Goal: Information Seeking & Learning: Learn about a topic

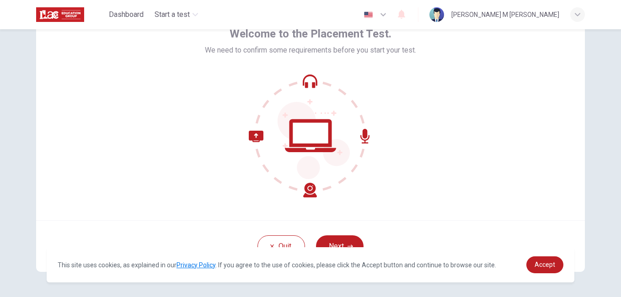
scroll to position [84, 0]
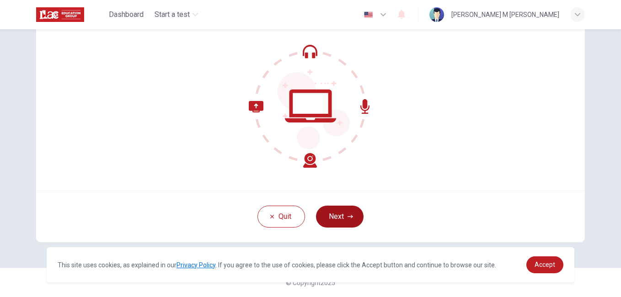
click at [336, 216] on button "Next" at bounding box center [340, 217] width 48 height 22
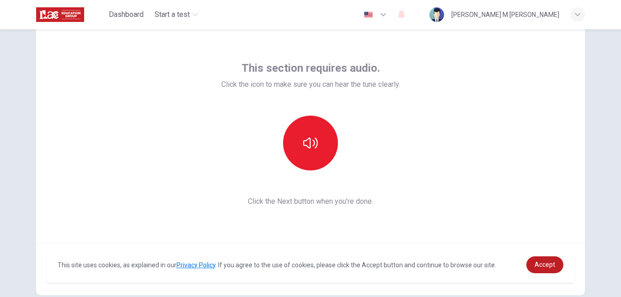
scroll to position [0, 0]
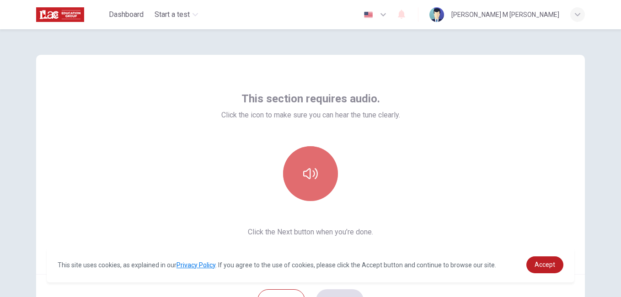
click at [305, 172] on icon "button" at bounding box center [310, 173] width 15 height 15
click at [308, 172] on icon "button" at bounding box center [310, 173] width 15 height 11
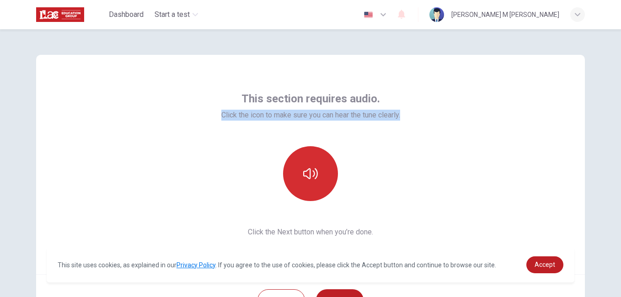
drag, startPoint x: 215, startPoint y: 115, endPoint x: 429, endPoint y: 123, distance: 213.7
click at [429, 123] on div "This section requires audio. Click the icon to make sure you can hear the tune …" at bounding box center [310, 165] width 549 height 220
copy span "Click the icon to make sure you can hear the tune clearly."
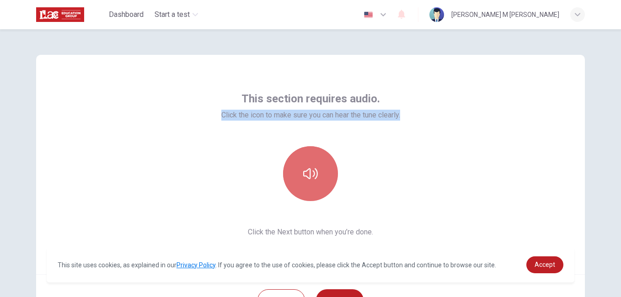
click at [312, 171] on icon "button" at bounding box center [310, 173] width 15 height 15
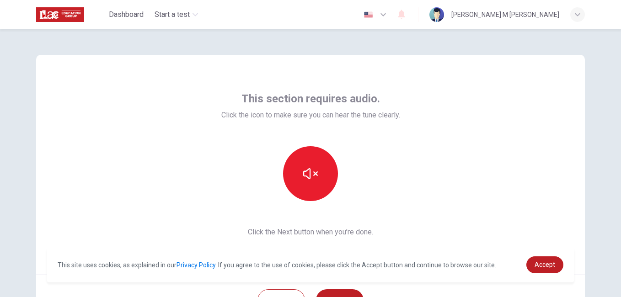
click at [403, 215] on div "This section requires audio. Click the icon to make sure you can hear the tune …" at bounding box center [310, 165] width 549 height 220
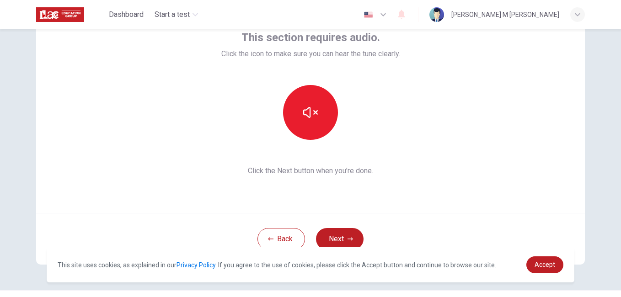
scroll to position [84, 0]
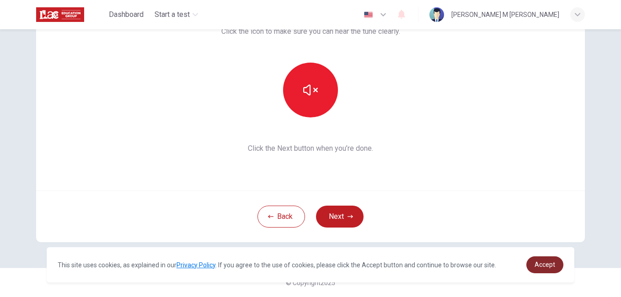
click at [545, 268] on span "Accept" at bounding box center [545, 264] width 21 height 7
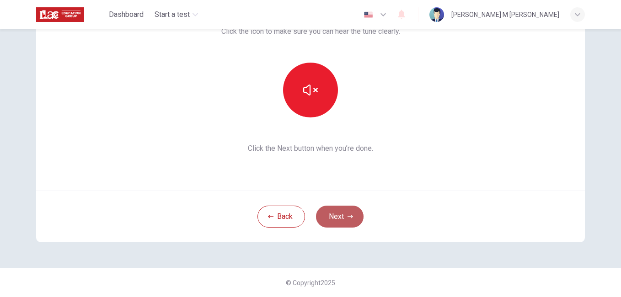
click at [336, 217] on button "Next" at bounding box center [340, 217] width 48 height 22
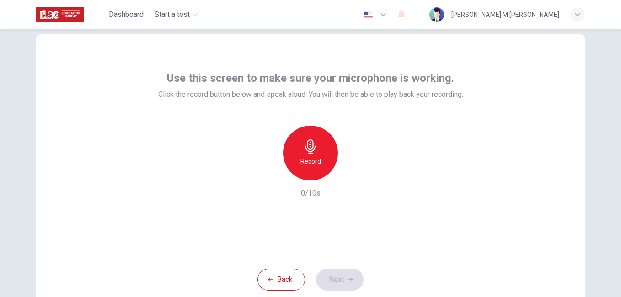
scroll to position [0, 0]
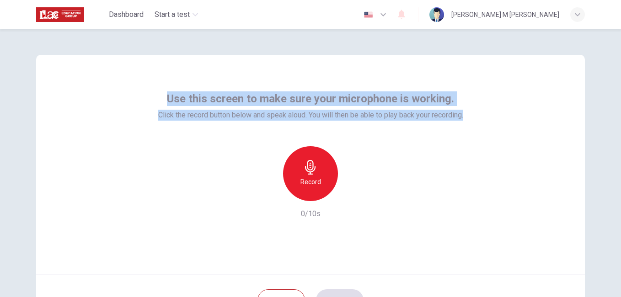
drag, startPoint x: 167, startPoint y: 97, endPoint x: 483, endPoint y: 119, distance: 316.4
click at [483, 119] on div "Use this screen to make sure your microphone is working. Click the record butto…" at bounding box center [310, 165] width 549 height 220
copy div "Use this screen to make sure your microphone is working. Click the record butto…"
click at [309, 171] on icon "button" at bounding box center [310, 167] width 15 height 15
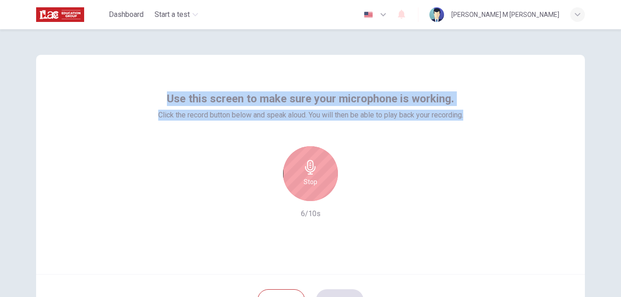
click at [307, 174] on icon "button" at bounding box center [310, 167] width 11 height 15
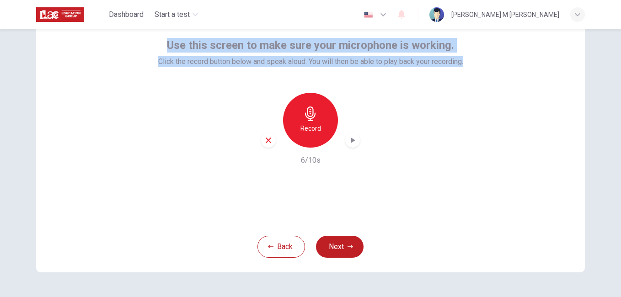
scroll to position [84, 0]
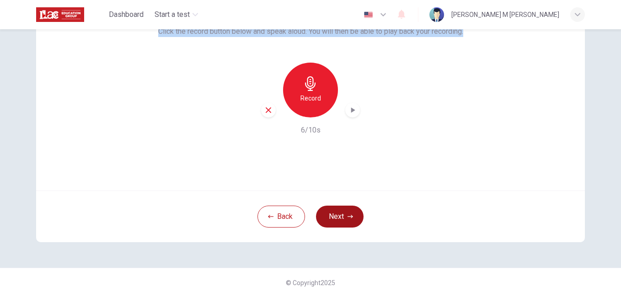
click at [333, 217] on button "Next" at bounding box center [340, 217] width 48 height 22
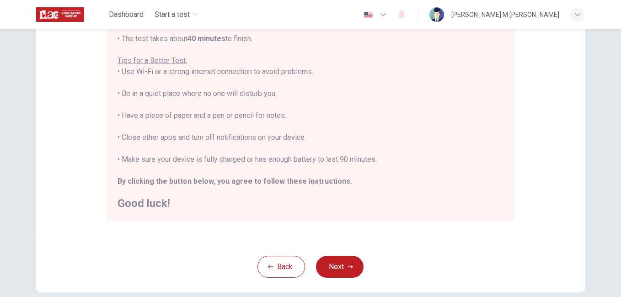
scroll to position [211, 0]
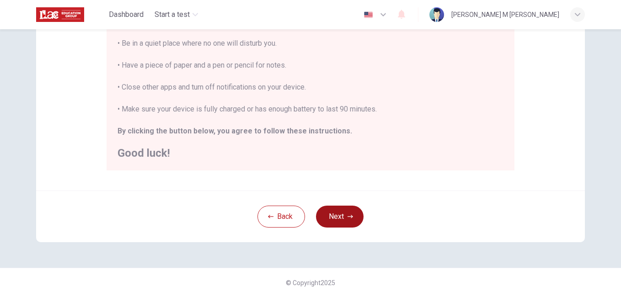
click at [339, 213] on button "Next" at bounding box center [340, 217] width 48 height 22
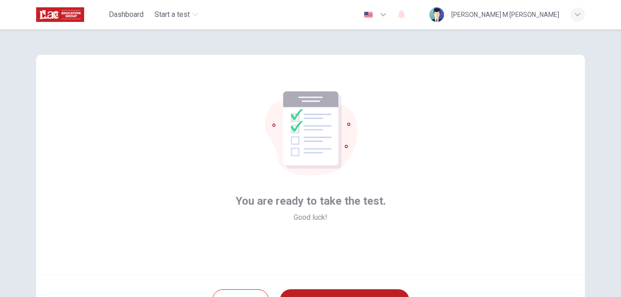
scroll to position [84, 0]
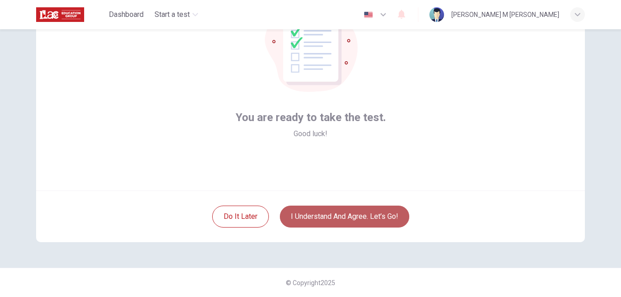
click at [309, 218] on button "I understand and agree. Let’s go!" at bounding box center [344, 217] width 129 height 22
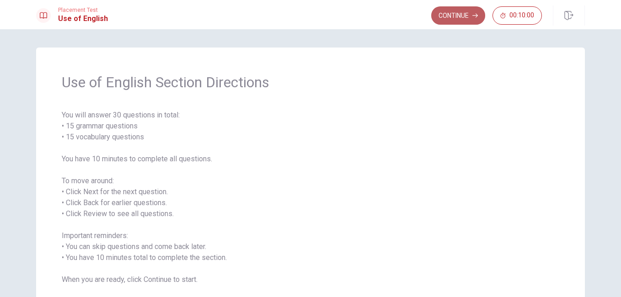
click at [454, 14] on button "Continue" at bounding box center [458, 15] width 54 height 18
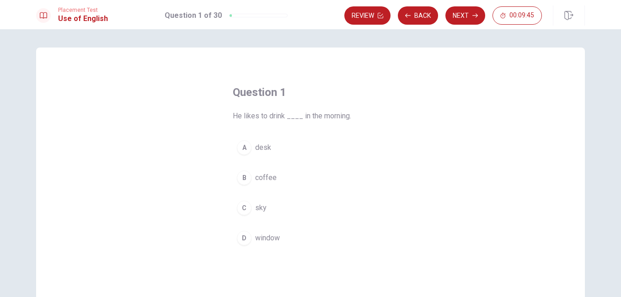
click at [259, 176] on span "coffee" at bounding box center [265, 177] width 21 height 11
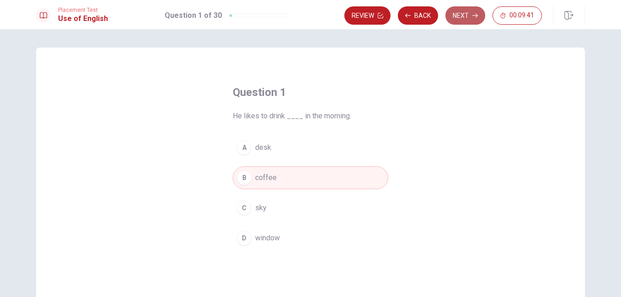
click at [456, 16] on button "Next" at bounding box center [465, 15] width 40 height 18
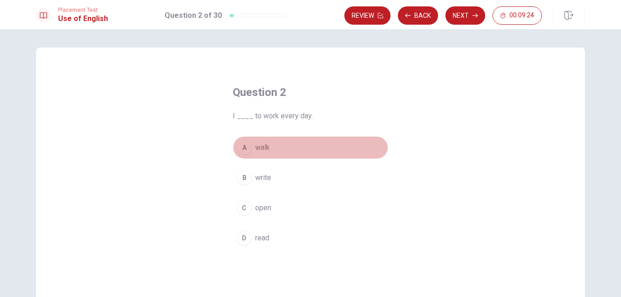
click at [259, 148] on span "walk" at bounding box center [262, 147] width 15 height 11
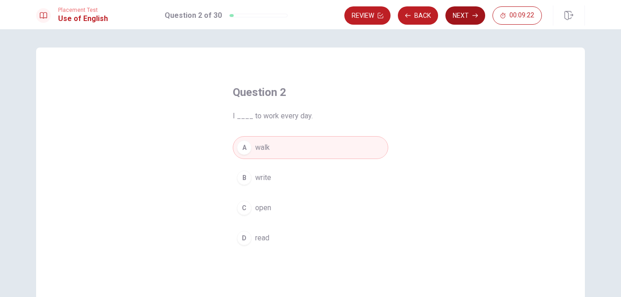
click at [460, 11] on button "Next" at bounding box center [465, 15] width 40 height 18
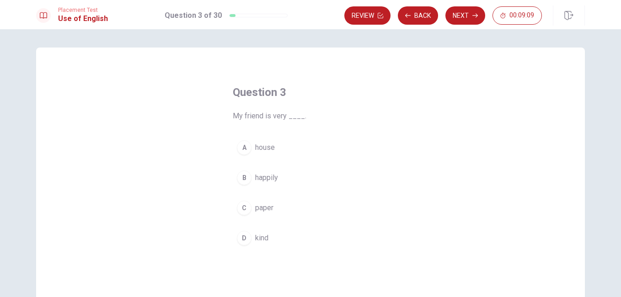
click at [260, 178] on span "happily" at bounding box center [266, 177] width 23 height 11
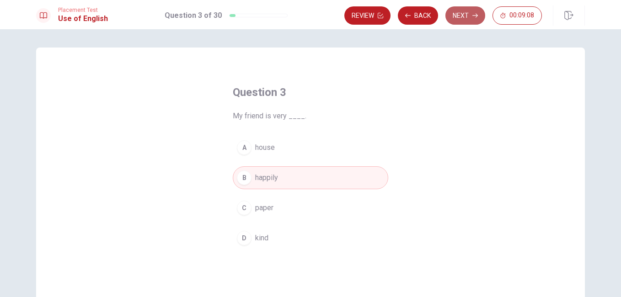
click at [468, 15] on button "Next" at bounding box center [465, 15] width 40 height 18
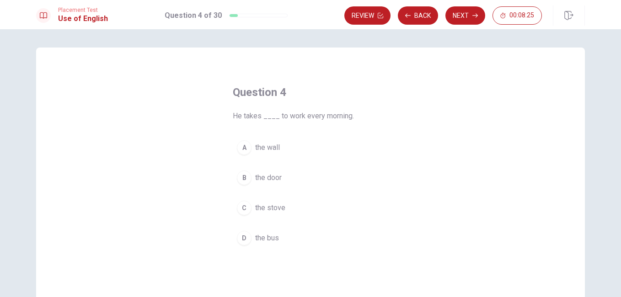
click at [265, 207] on span "the stove" at bounding box center [270, 208] width 30 height 11
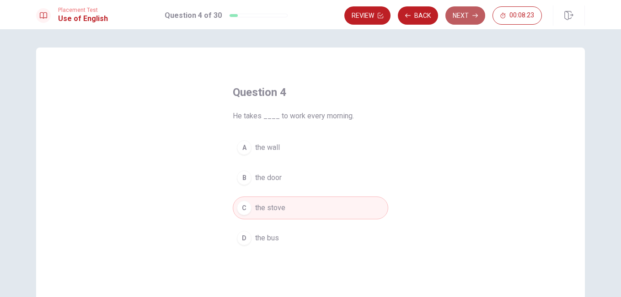
click at [459, 17] on button "Next" at bounding box center [465, 15] width 40 height 18
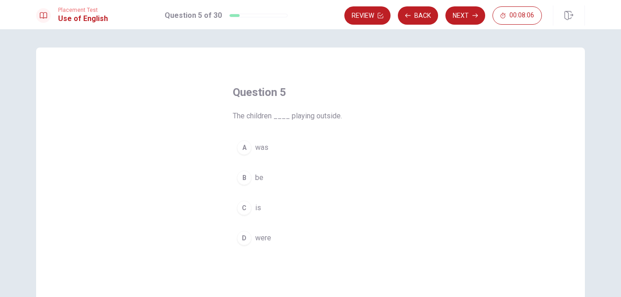
click at [241, 240] on div "D" at bounding box center [244, 238] width 15 height 15
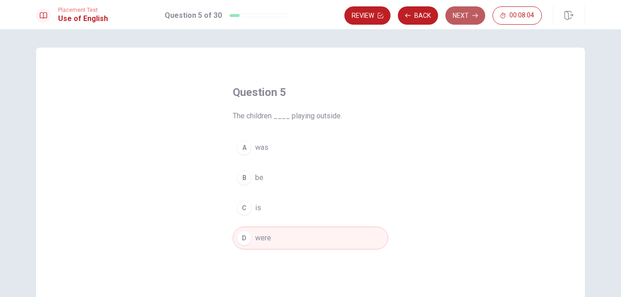
click at [458, 16] on button "Next" at bounding box center [465, 15] width 40 height 18
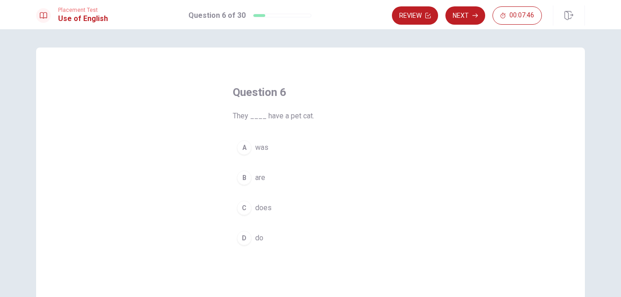
click at [259, 177] on span "are" at bounding box center [260, 177] width 10 height 11
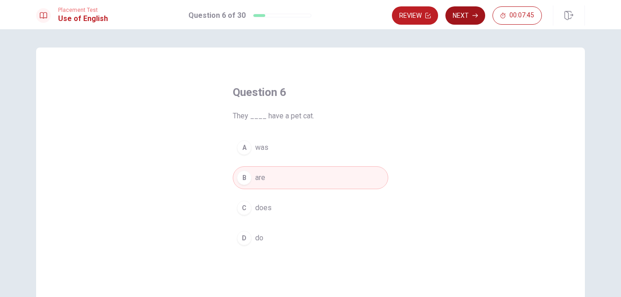
click at [459, 16] on button "Next" at bounding box center [465, 15] width 40 height 18
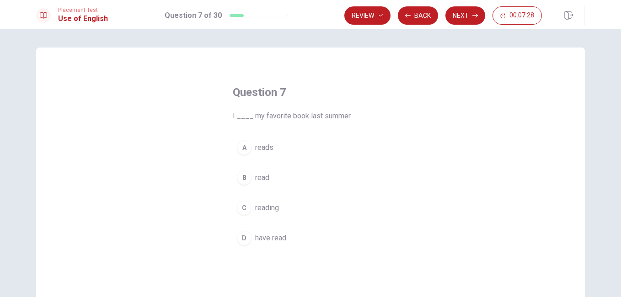
click at [265, 238] on span "have read" at bounding box center [270, 238] width 31 height 11
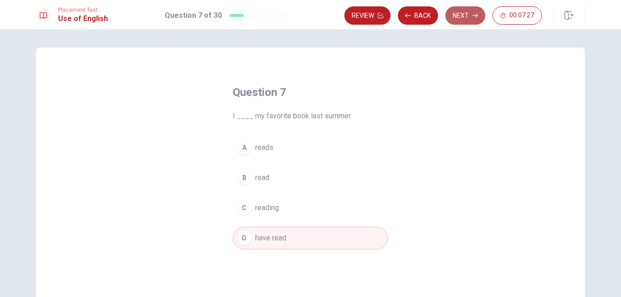
click at [460, 15] on button "Next" at bounding box center [465, 15] width 40 height 18
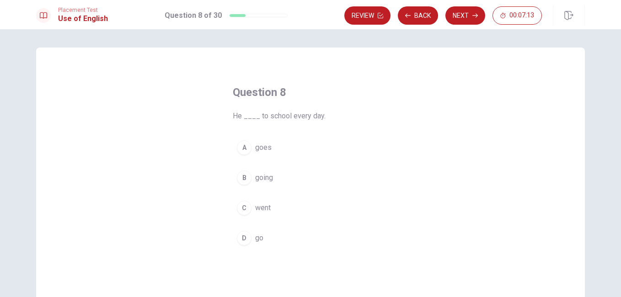
click at [255, 239] on span "go" at bounding box center [259, 238] width 8 height 11
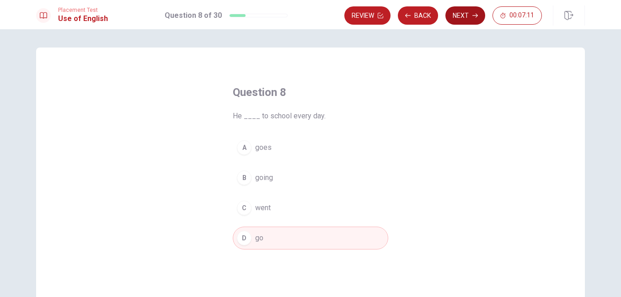
click at [464, 16] on button "Next" at bounding box center [465, 15] width 40 height 18
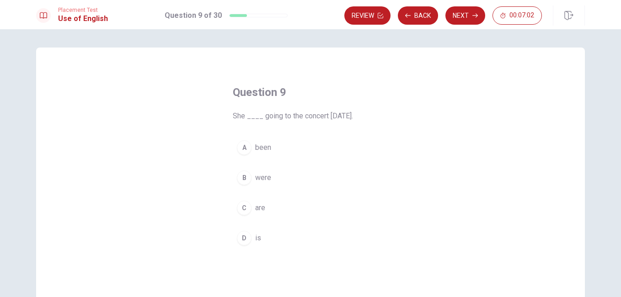
click at [255, 238] on span "is" at bounding box center [258, 238] width 6 height 11
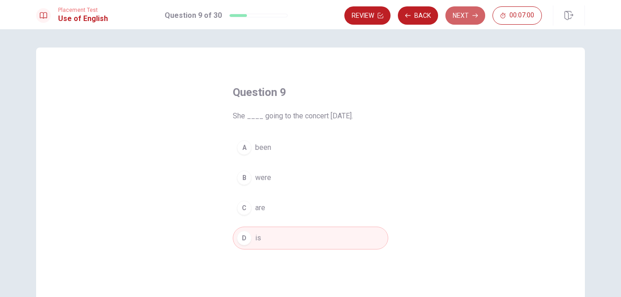
drag, startPoint x: 459, startPoint y: 14, endPoint x: 422, endPoint y: 47, distance: 49.6
click at [459, 14] on button "Next" at bounding box center [465, 15] width 40 height 18
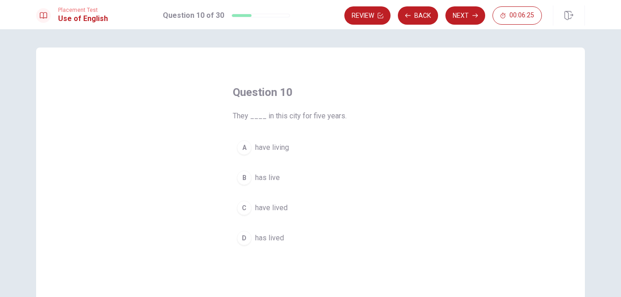
click at [269, 147] on span "have living" at bounding box center [272, 147] width 34 height 11
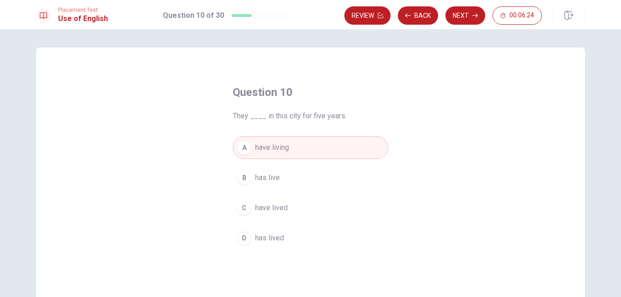
click at [457, 18] on button "Next" at bounding box center [465, 15] width 40 height 18
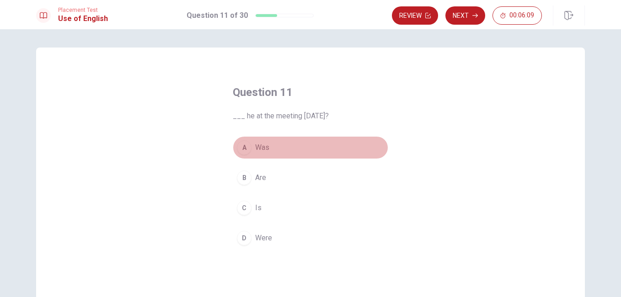
click at [243, 147] on div "A" at bounding box center [244, 147] width 15 height 15
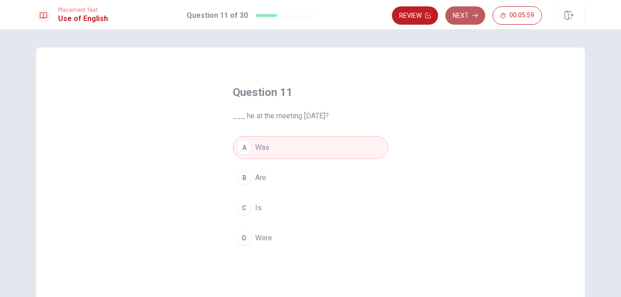
click at [458, 17] on button "Next" at bounding box center [465, 15] width 40 height 18
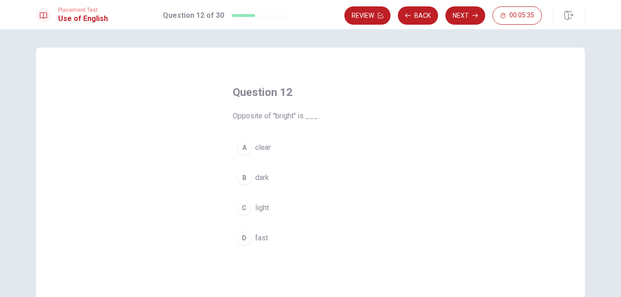
click at [258, 236] on span "fast" at bounding box center [261, 238] width 13 height 11
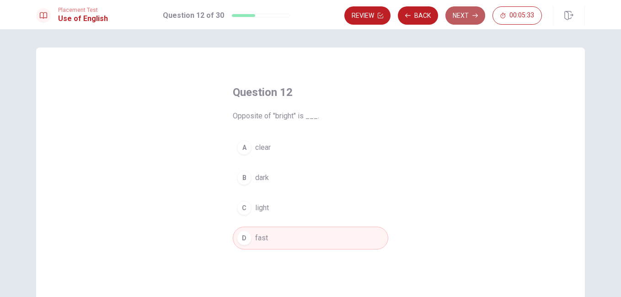
click at [460, 16] on button "Next" at bounding box center [465, 15] width 40 height 18
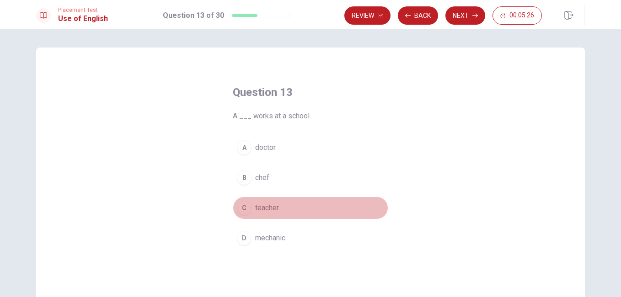
click at [256, 206] on span "teacher" at bounding box center [267, 208] width 24 height 11
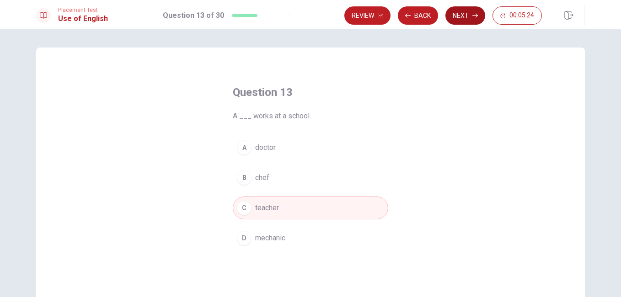
click at [463, 17] on button "Next" at bounding box center [465, 15] width 40 height 18
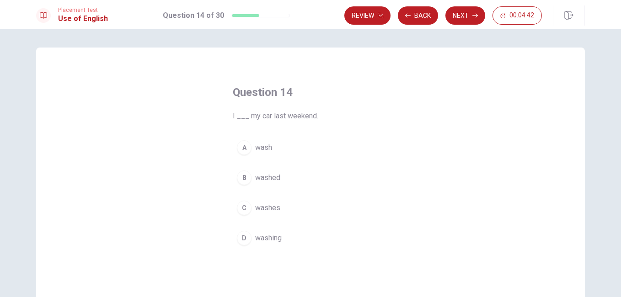
click at [243, 177] on div "B" at bounding box center [244, 178] width 15 height 15
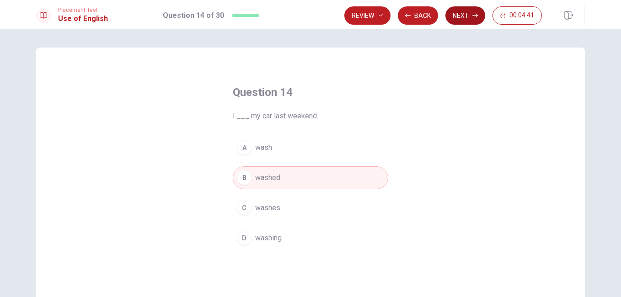
click at [464, 17] on button "Next" at bounding box center [465, 15] width 40 height 18
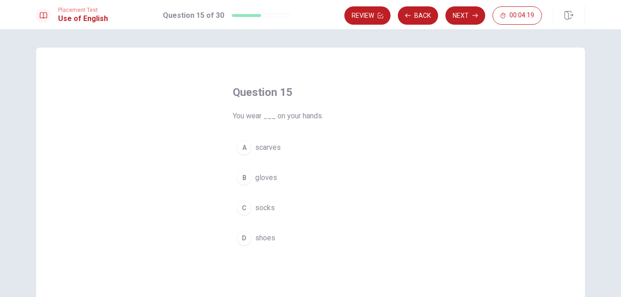
click at [243, 180] on div "B" at bounding box center [244, 178] width 15 height 15
click at [461, 14] on button "Next" at bounding box center [465, 15] width 40 height 18
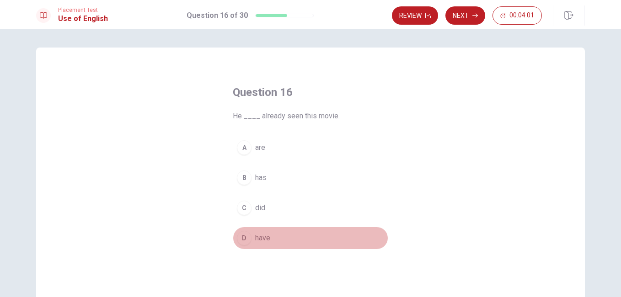
click at [246, 238] on div "D" at bounding box center [244, 238] width 15 height 15
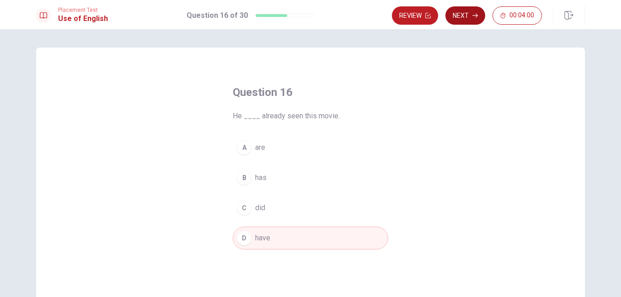
click at [458, 15] on button "Next" at bounding box center [465, 15] width 40 height 18
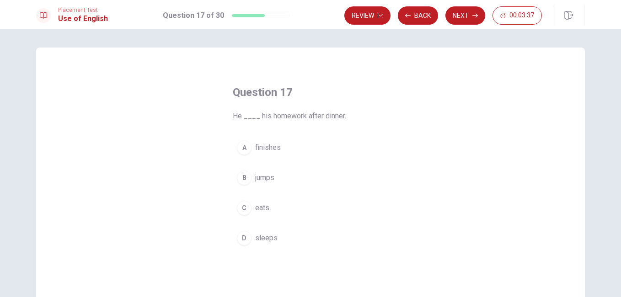
click at [244, 147] on div "A" at bounding box center [244, 147] width 15 height 15
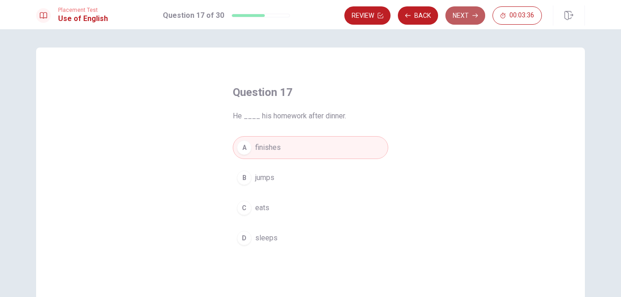
click at [465, 16] on button "Next" at bounding box center [465, 15] width 40 height 18
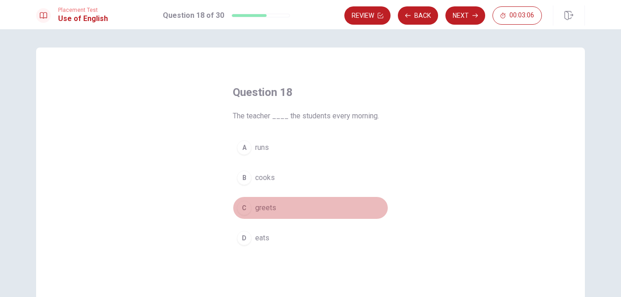
click at [244, 208] on div "C" at bounding box center [244, 208] width 15 height 15
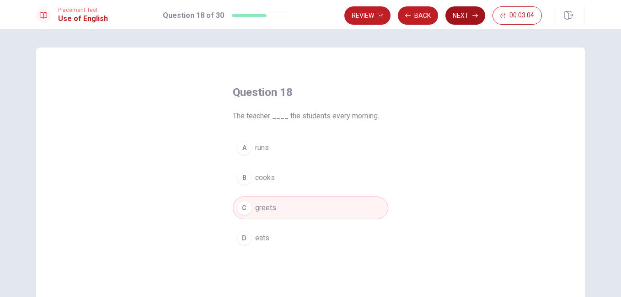
click at [465, 15] on button "Next" at bounding box center [465, 15] width 40 height 18
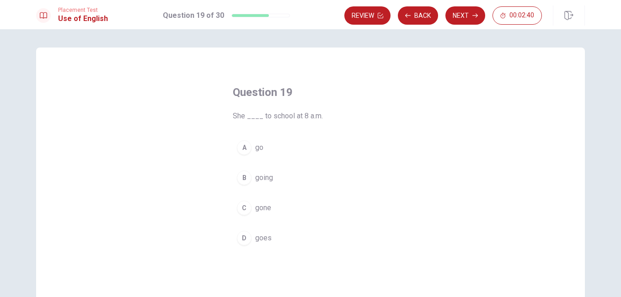
click at [240, 149] on div "A" at bounding box center [244, 147] width 15 height 15
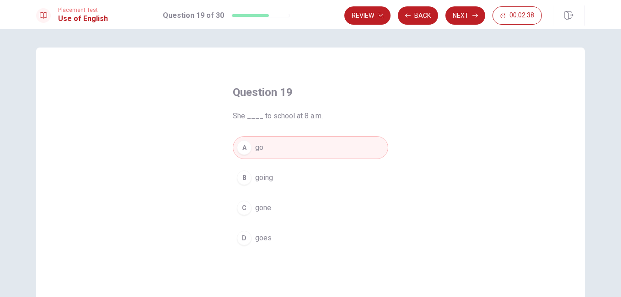
click at [460, 18] on button "Next" at bounding box center [465, 15] width 40 height 18
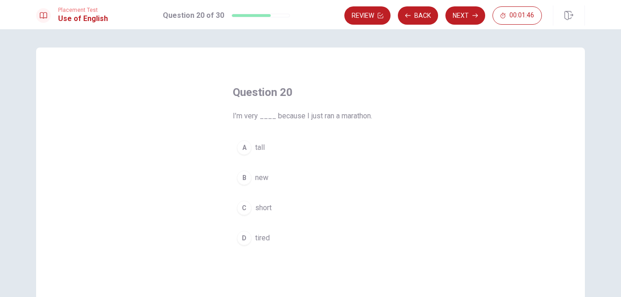
click at [241, 238] on div "D" at bounding box center [244, 238] width 15 height 15
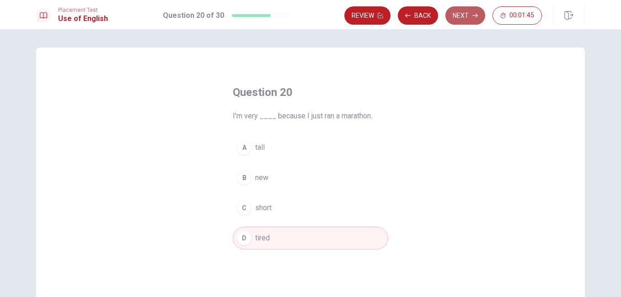
click at [468, 16] on button "Next" at bounding box center [465, 15] width 40 height 18
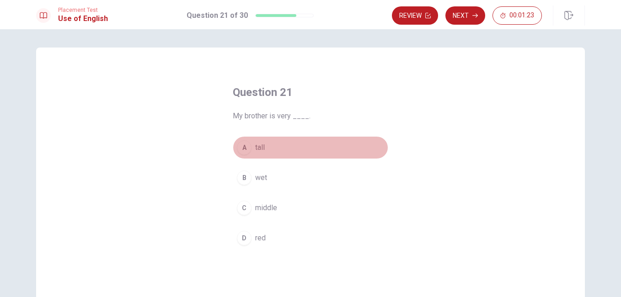
click at [240, 148] on div "A" at bounding box center [244, 147] width 15 height 15
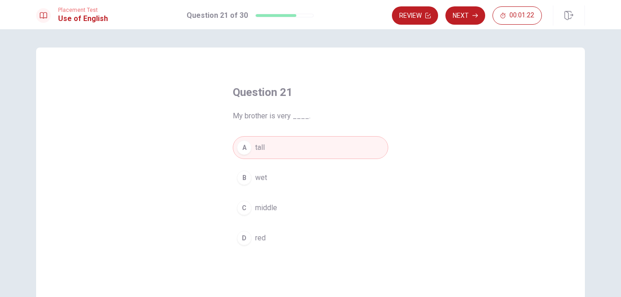
click at [467, 13] on button "Next" at bounding box center [465, 15] width 40 height 18
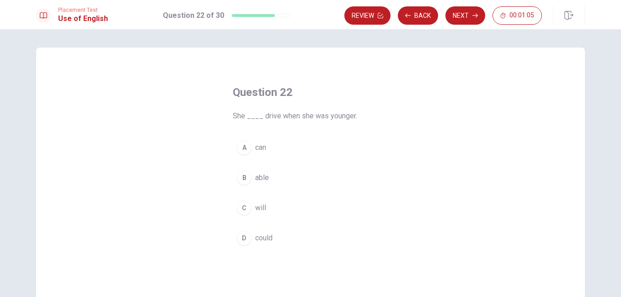
click at [243, 149] on div "A" at bounding box center [244, 147] width 15 height 15
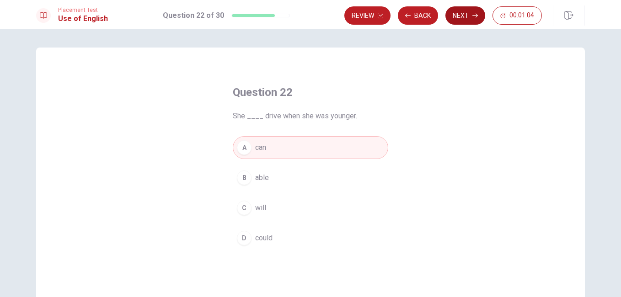
click at [466, 15] on button "Next" at bounding box center [465, 15] width 40 height 18
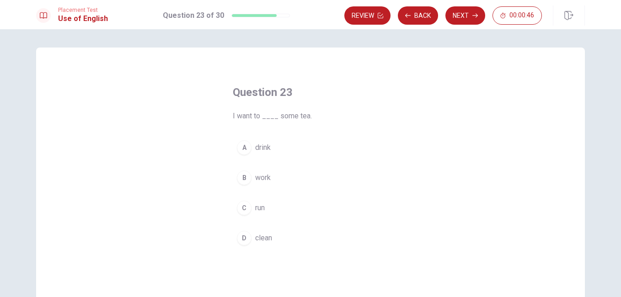
click at [245, 150] on div "A" at bounding box center [244, 147] width 15 height 15
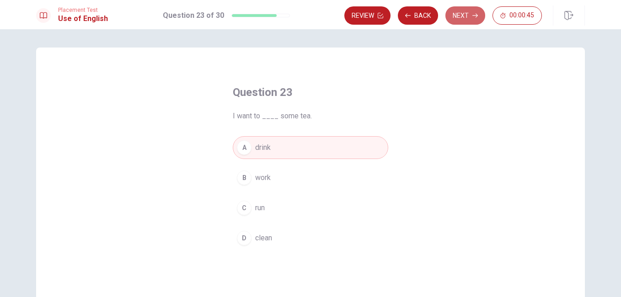
drag, startPoint x: 471, startPoint y: 16, endPoint x: 448, endPoint y: 32, distance: 28.2
click at [471, 16] on button "Next" at bounding box center [465, 15] width 40 height 18
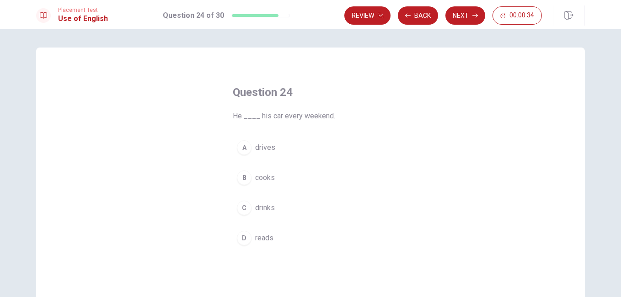
click at [242, 149] on div "A" at bounding box center [244, 147] width 15 height 15
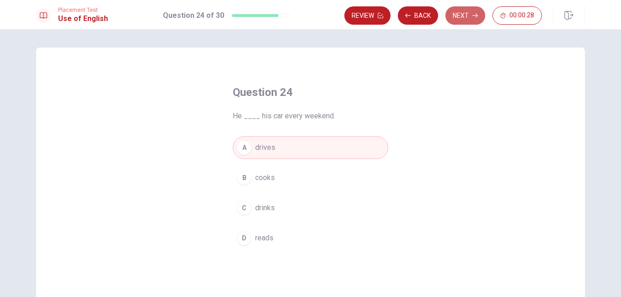
drag, startPoint x: 465, startPoint y: 13, endPoint x: 455, endPoint y: 27, distance: 17.8
click at [465, 13] on button "Next" at bounding box center [465, 15] width 40 height 18
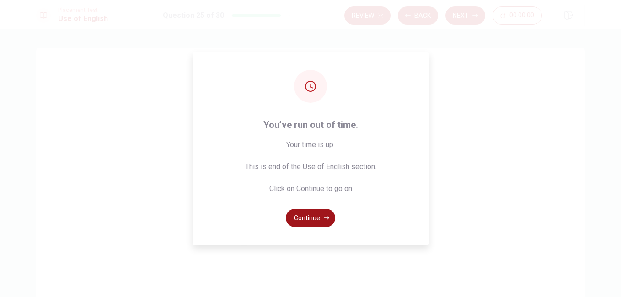
click at [307, 216] on button "Continue" at bounding box center [310, 218] width 49 height 18
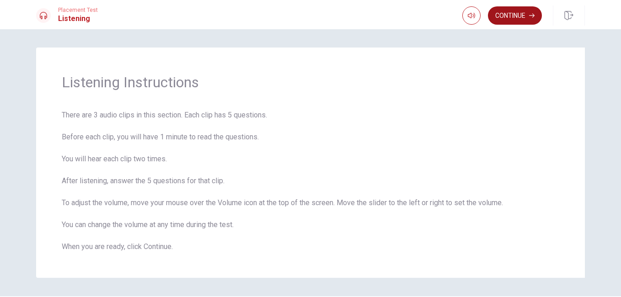
click at [498, 11] on button "Continue" at bounding box center [515, 15] width 54 height 18
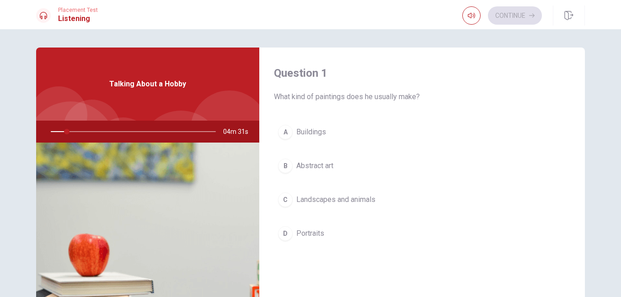
click at [281, 134] on div "A" at bounding box center [285, 132] width 15 height 15
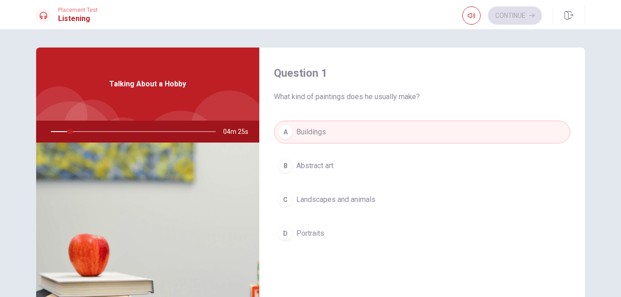
scroll to position [168, 0]
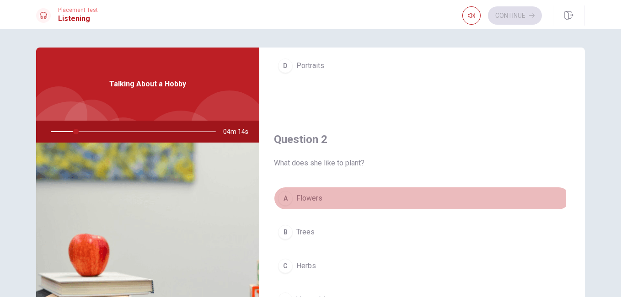
click at [283, 200] on div "A" at bounding box center [285, 198] width 15 height 15
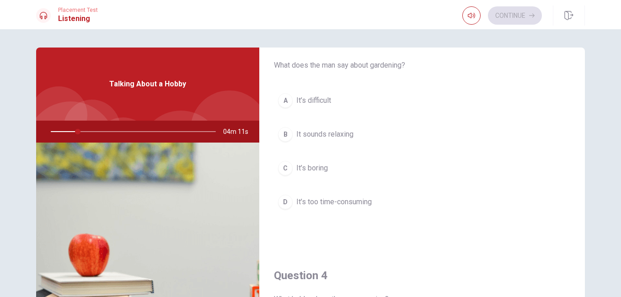
scroll to position [503, 0]
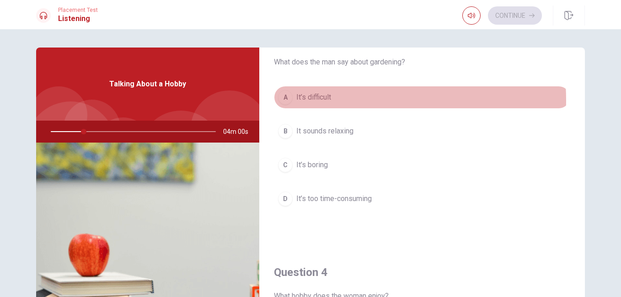
click at [285, 101] on div "A" at bounding box center [285, 97] width 15 height 15
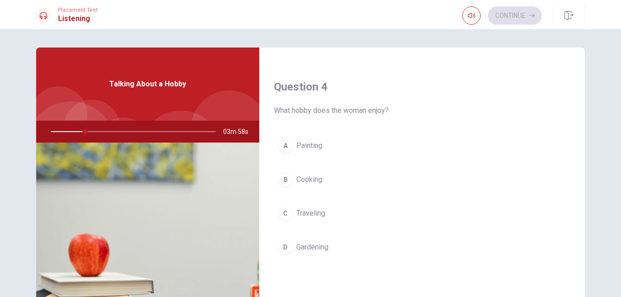
scroll to position [671, 0]
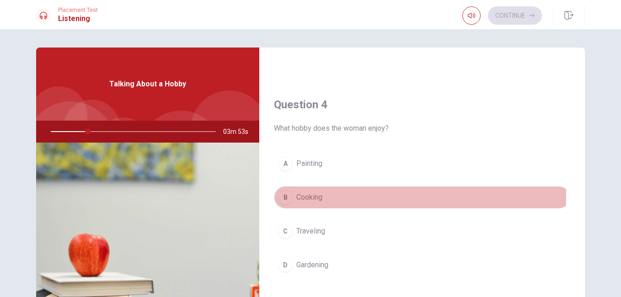
click at [281, 195] on div "B" at bounding box center [285, 197] width 15 height 15
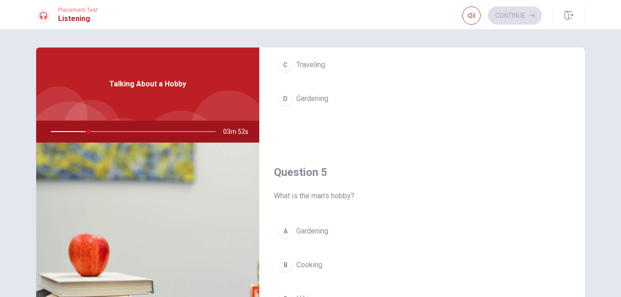
scroll to position [838, 0]
click at [282, 63] on div "C" at bounding box center [285, 64] width 15 height 15
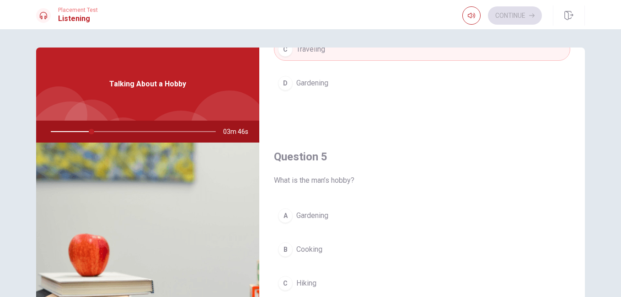
scroll to position [116, 0]
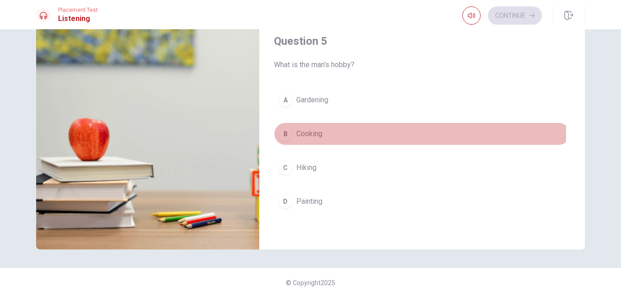
click at [281, 130] on div "B" at bounding box center [285, 134] width 15 height 15
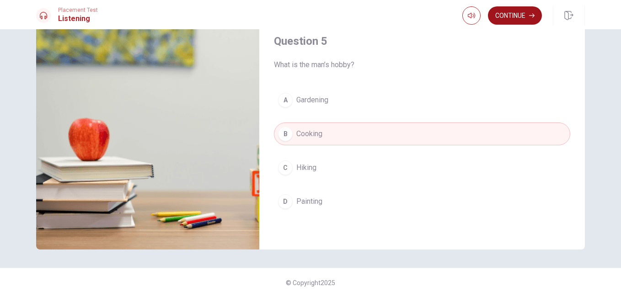
click at [503, 15] on button "Continue" at bounding box center [515, 15] width 54 height 18
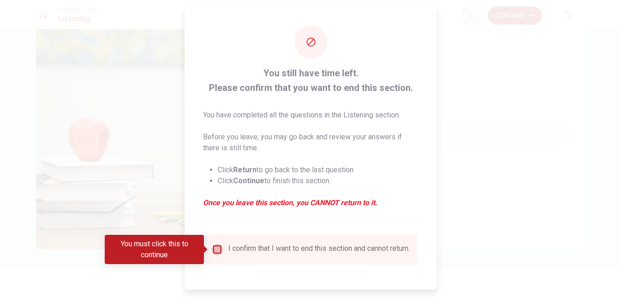
click at [218, 250] on input "You must click this to continue" at bounding box center [217, 249] width 11 height 11
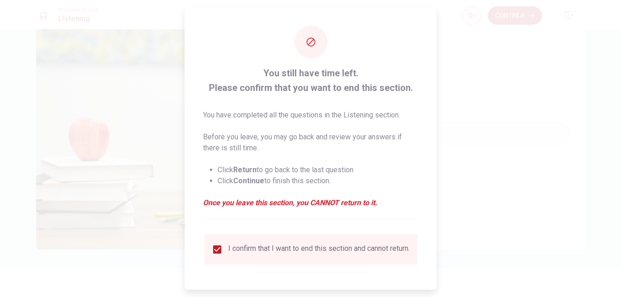
scroll to position [44, 0]
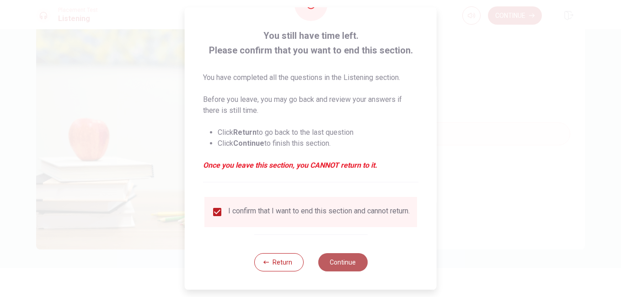
click at [348, 259] on button "Continue" at bounding box center [342, 262] width 49 height 18
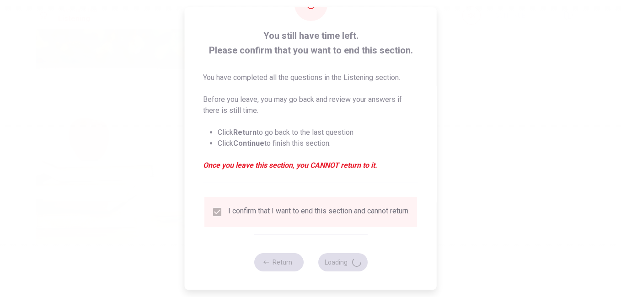
type input "33"
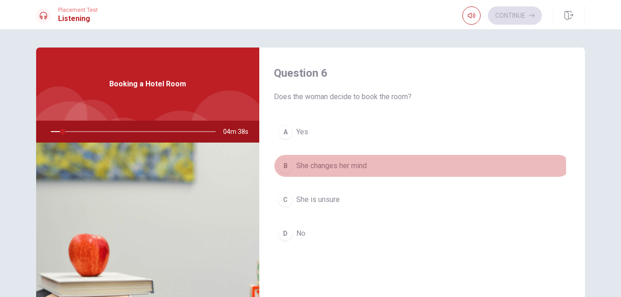
click at [279, 169] on div "B" at bounding box center [285, 166] width 15 height 15
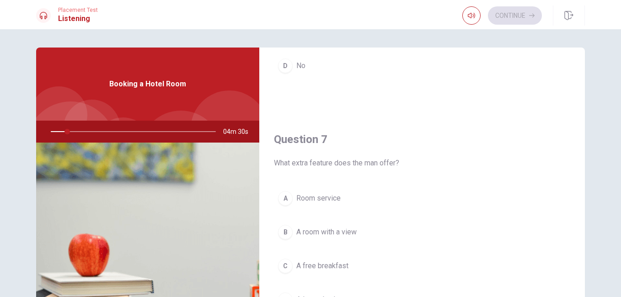
scroll to position [335, 0]
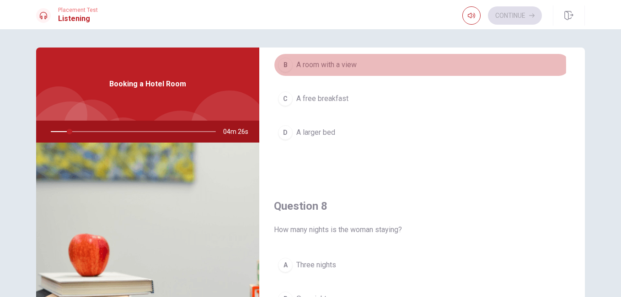
click at [284, 66] on div "B" at bounding box center [285, 65] width 15 height 15
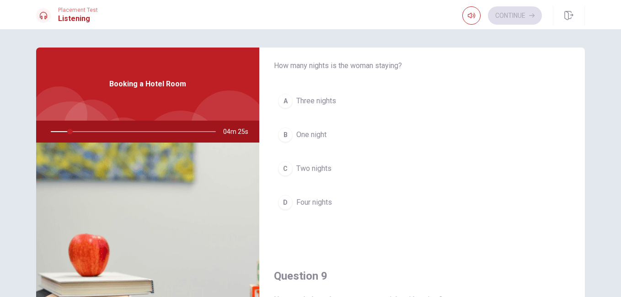
scroll to position [503, 0]
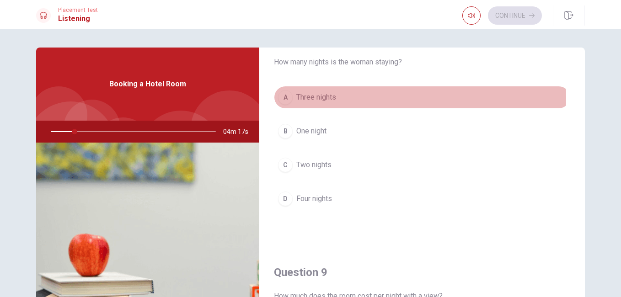
click at [282, 97] on div "A" at bounding box center [285, 97] width 15 height 15
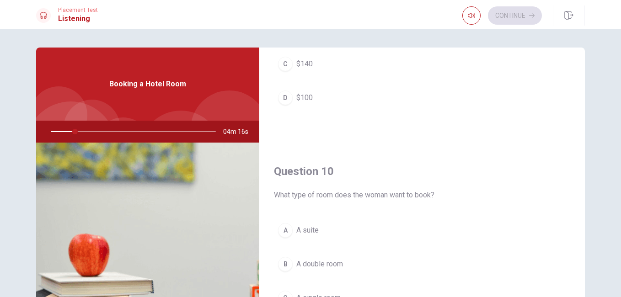
scroll to position [671, 0]
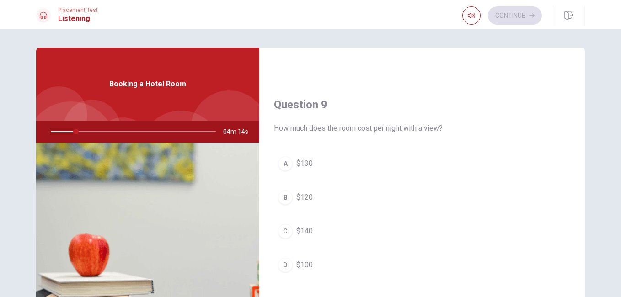
click at [281, 166] on div "A" at bounding box center [285, 163] width 15 height 15
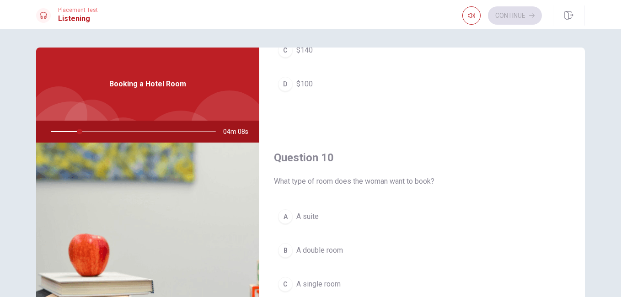
scroll to position [853, 0]
click at [275, 250] on button "B A double room" at bounding box center [422, 249] width 296 height 23
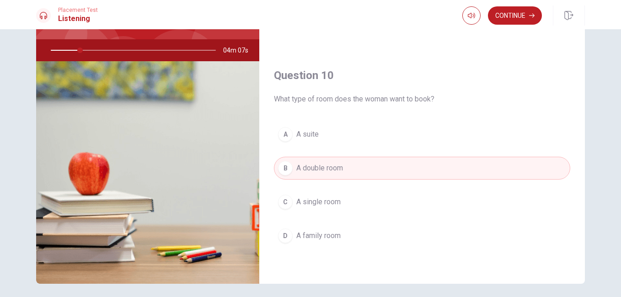
scroll to position [116, 0]
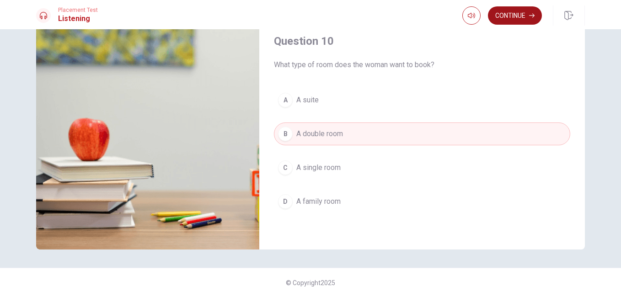
click at [508, 14] on button "Continue" at bounding box center [515, 15] width 54 height 18
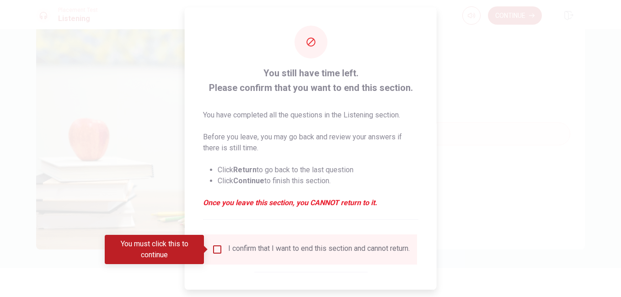
click at [217, 251] on input "You must click this to continue" at bounding box center [217, 249] width 11 height 11
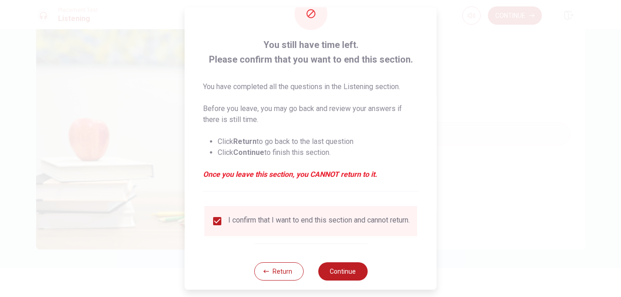
scroll to position [44, 0]
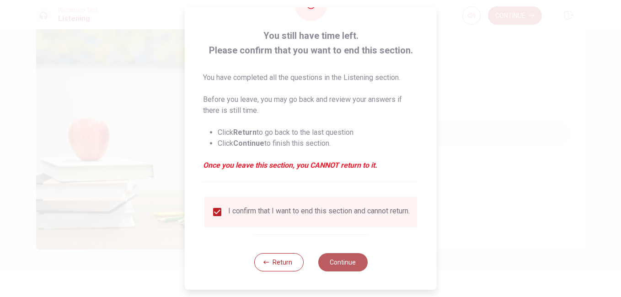
click at [335, 263] on button "Continue" at bounding box center [342, 262] width 49 height 18
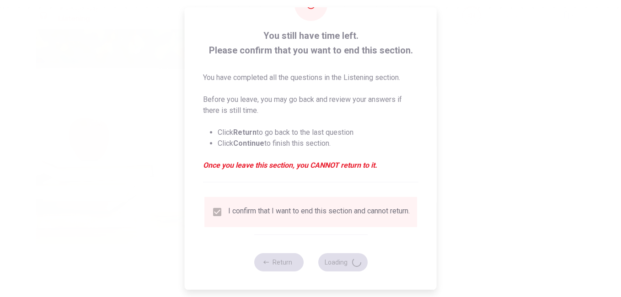
type input "20"
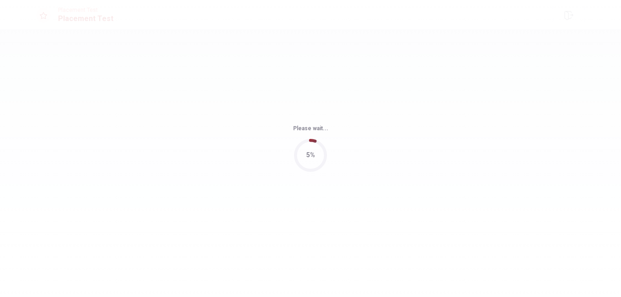
scroll to position [0, 0]
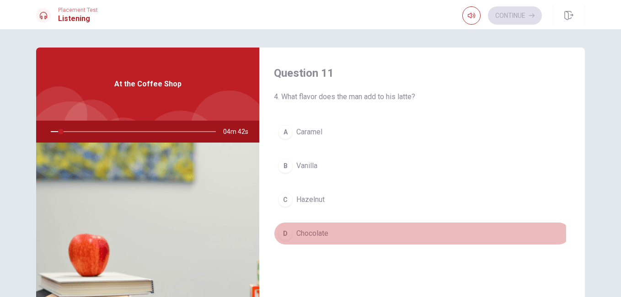
click at [279, 235] on div "D" at bounding box center [285, 233] width 15 height 15
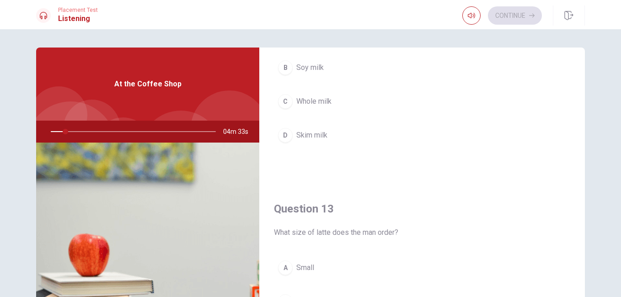
scroll to position [335, 0]
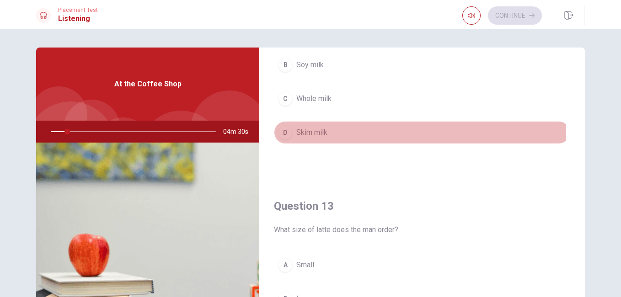
click at [282, 133] on div "D" at bounding box center [285, 132] width 15 height 15
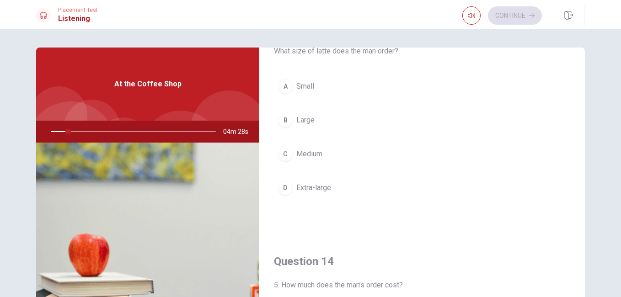
scroll to position [503, 0]
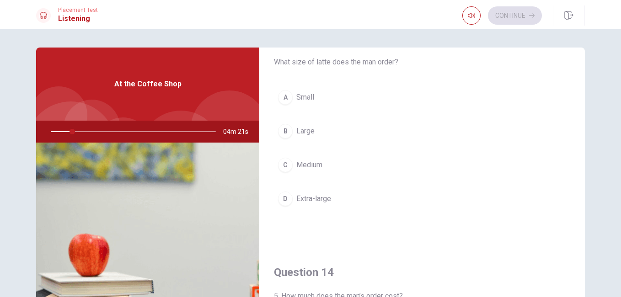
click at [281, 130] on div "B" at bounding box center [285, 131] width 15 height 15
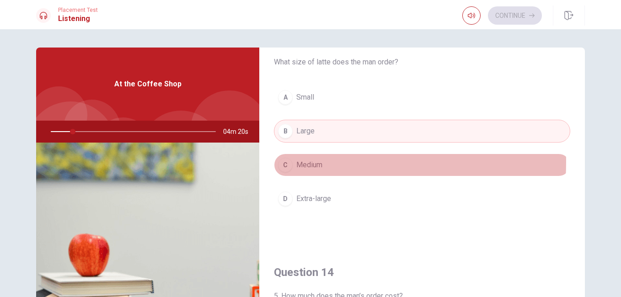
click at [280, 162] on div "C" at bounding box center [285, 165] width 15 height 15
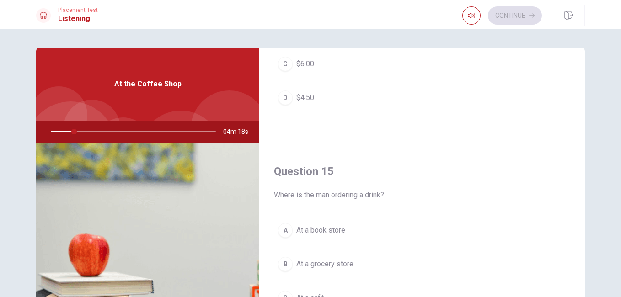
scroll to position [671, 0]
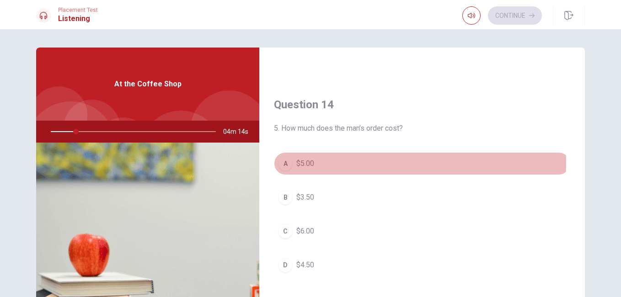
click at [283, 162] on div "A" at bounding box center [285, 163] width 15 height 15
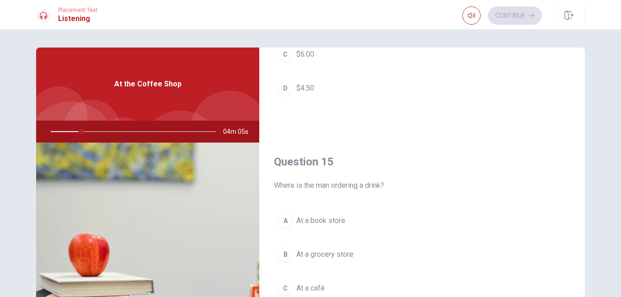
scroll to position [853, 0]
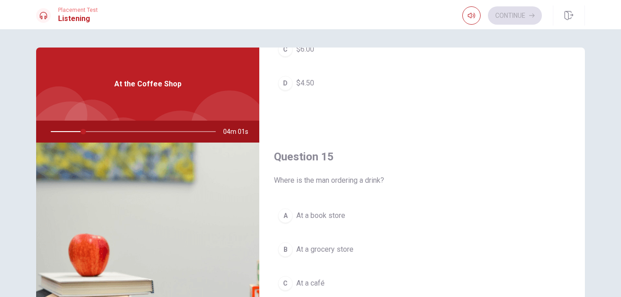
click at [281, 217] on div "A" at bounding box center [285, 216] width 15 height 15
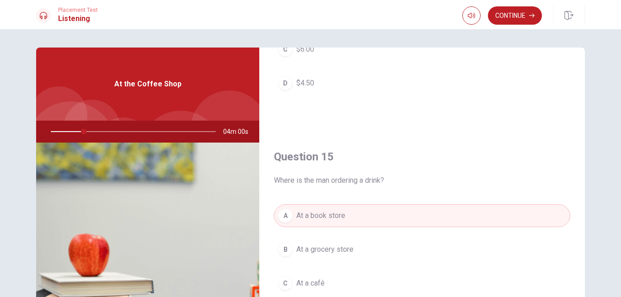
scroll to position [116, 0]
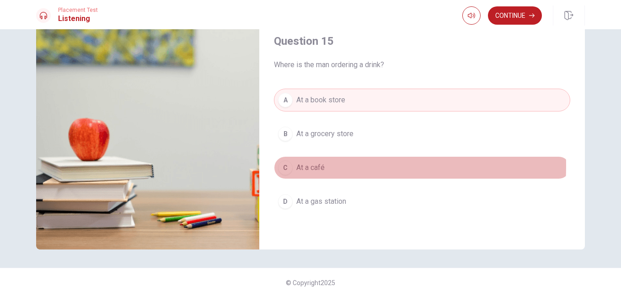
click at [284, 166] on div "C" at bounding box center [285, 168] width 15 height 15
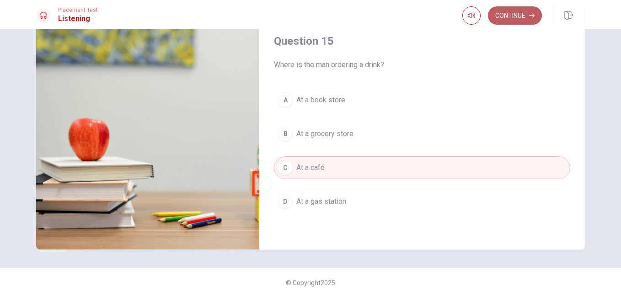
click at [512, 16] on button "Continue" at bounding box center [515, 15] width 54 height 18
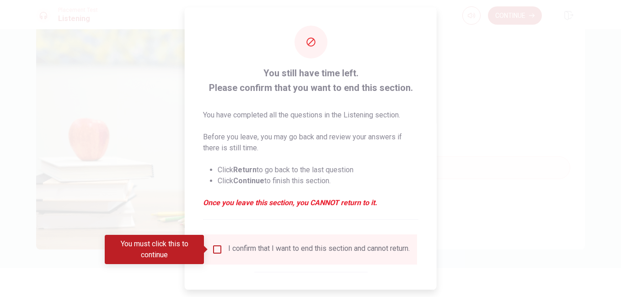
drag, startPoint x: 217, startPoint y: 248, endPoint x: 228, endPoint y: 247, distance: 11.1
click at [218, 248] on input "You must click this to continue" at bounding box center [217, 249] width 11 height 11
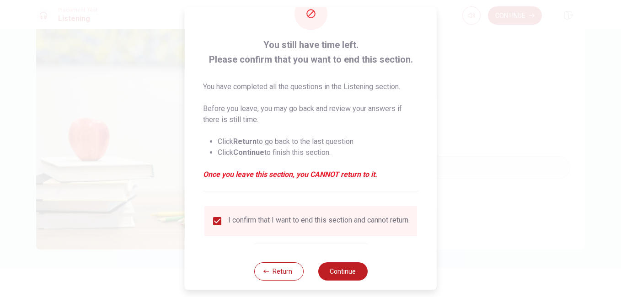
scroll to position [44, 0]
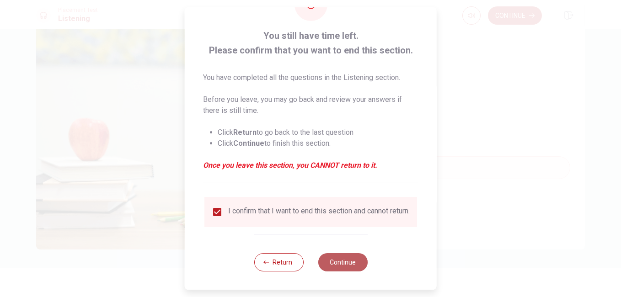
click at [333, 261] on button "Continue" at bounding box center [342, 262] width 49 height 18
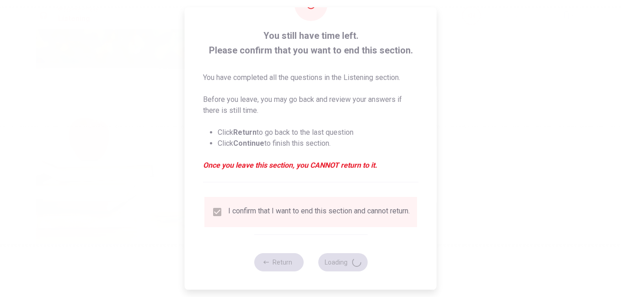
type input "25"
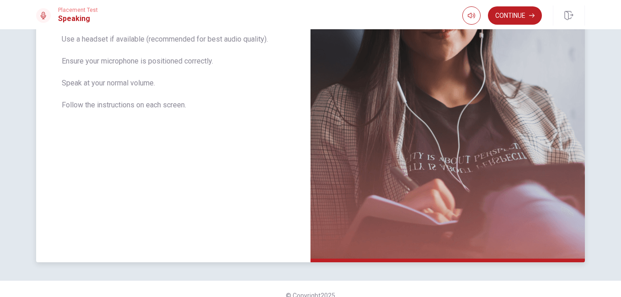
scroll to position [197, 0]
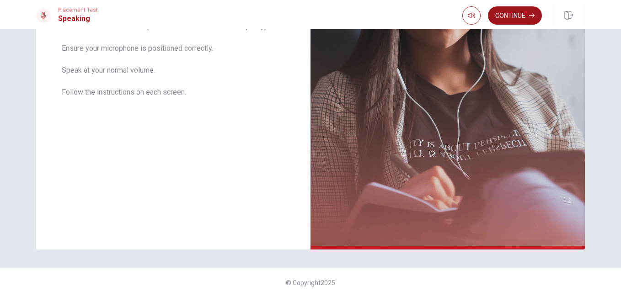
click at [510, 12] on button "Continue" at bounding box center [515, 15] width 54 height 18
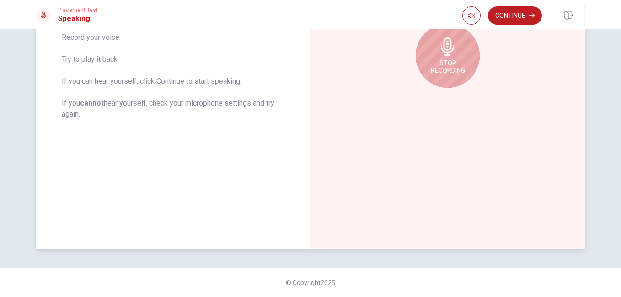
scroll to position [29, 0]
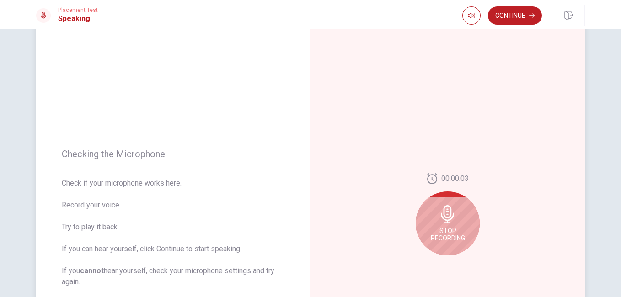
click at [445, 218] on icon at bounding box center [447, 214] width 13 height 18
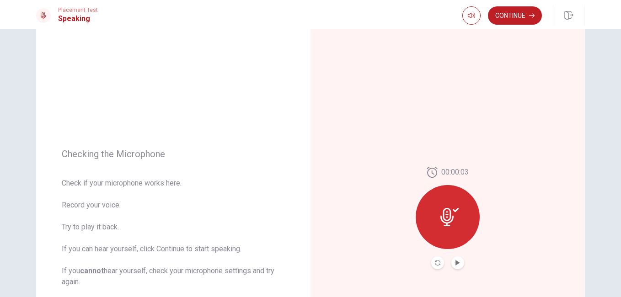
click at [444, 215] on icon at bounding box center [446, 217] width 13 height 18
click at [456, 262] on icon "Play Audio" at bounding box center [458, 262] width 4 height 5
click at [506, 17] on button "Continue" at bounding box center [515, 15] width 54 height 18
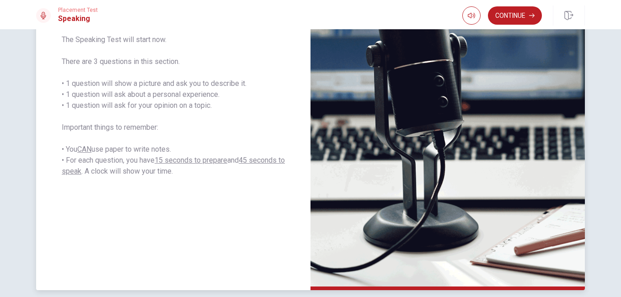
scroll to position [168, 0]
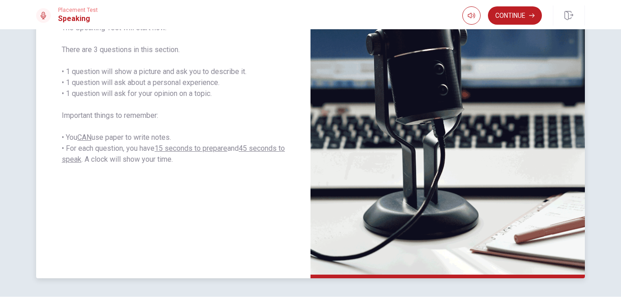
click at [438, 86] on img at bounding box center [448, 79] width 274 height 399
click at [438, 73] on img at bounding box center [448, 79] width 274 height 399
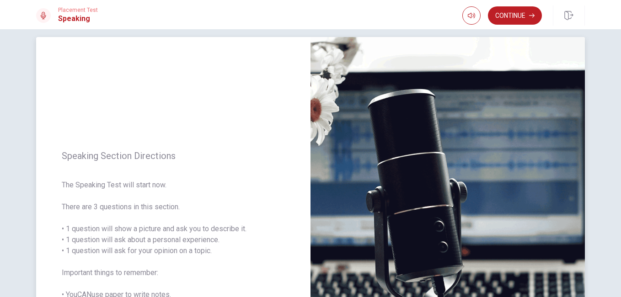
scroll to position [0, 0]
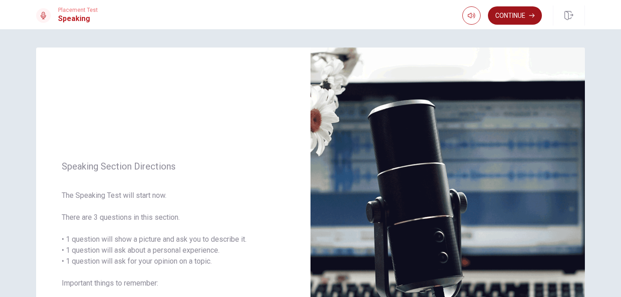
click at [504, 12] on button "Continue" at bounding box center [515, 15] width 54 height 18
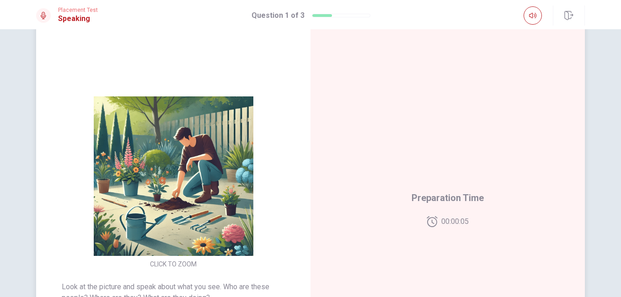
scroll to position [29, 0]
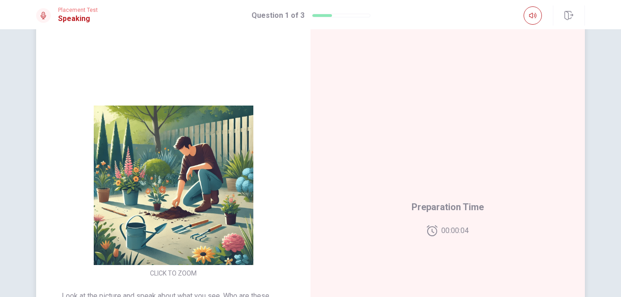
click at [441, 210] on span "Preparation Time" at bounding box center [448, 207] width 72 height 15
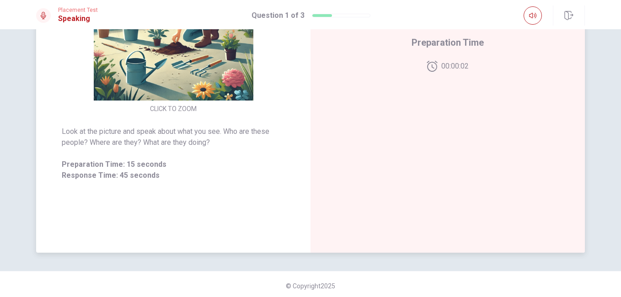
scroll to position [197, 0]
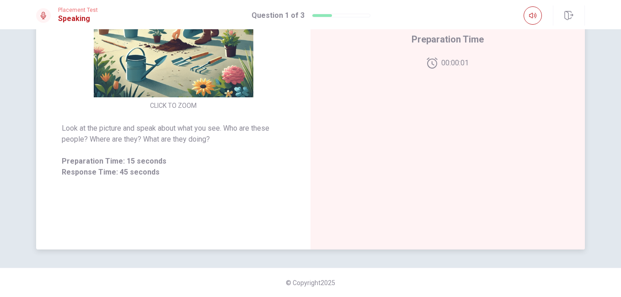
click at [200, 155] on div "Look at the picture and speak about what you see. Who are these people? Where a…" at bounding box center [173, 150] width 223 height 55
click at [215, 129] on span "Look at the picture and speak about what you see. Who are these people? Where a…" at bounding box center [173, 134] width 223 height 22
click at [112, 168] on span "Response Time: 45 seconds" at bounding box center [173, 172] width 223 height 11
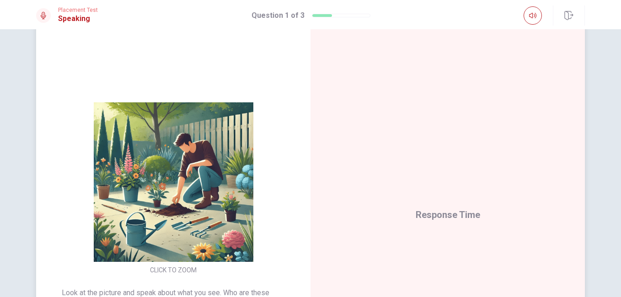
scroll to position [29, 0]
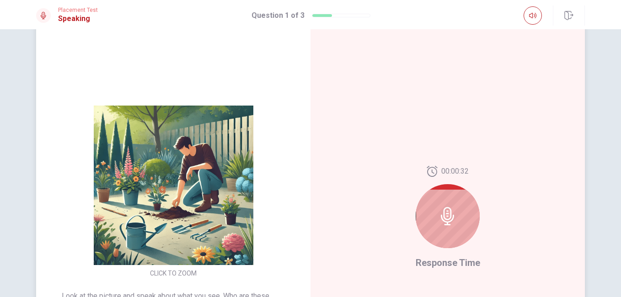
click at [443, 215] on icon at bounding box center [448, 216] width 18 height 18
click at [445, 215] on icon at bounding box center [448, 216] width 18 height 18
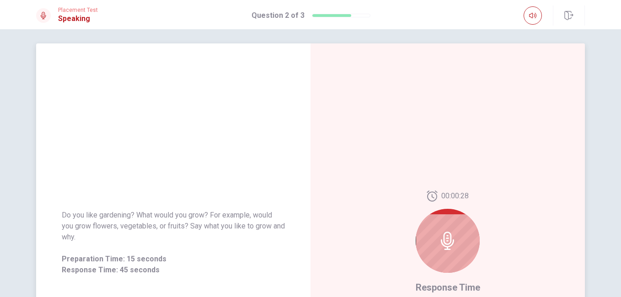
scroll to position [0, 0]
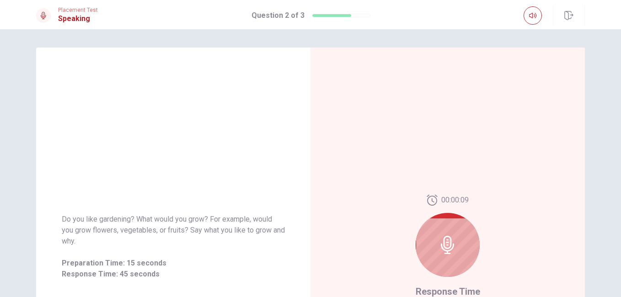
click at [442, 240] on icon at bounding box center [447, 245] width 13 height 18
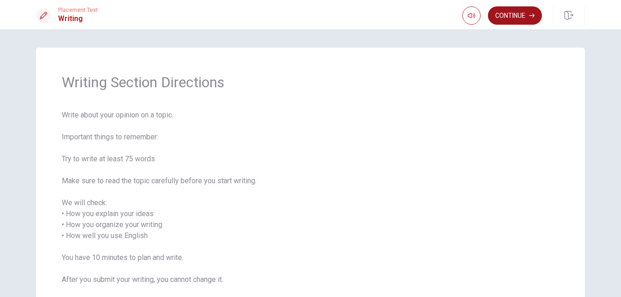
click at [501, 15] on button "Continue" at bounding box center [515, 15] width 54 height 18
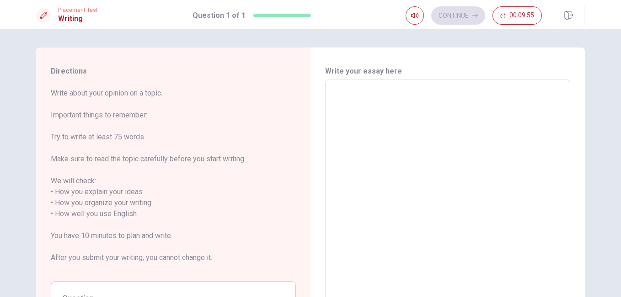
click at [336, 95] on textarea at bounding box center [448, 214] width 232 height 254
type textarea "m"
type textarea "x"
type textarea "my"
type textarea "x"
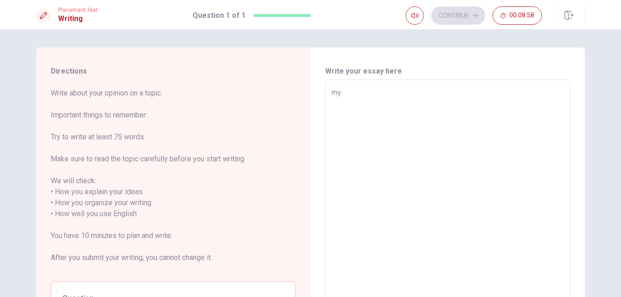
type textarea "my"
type textarea "x"
type textarea "my t"
type textarea "x"
type textarea "my to"
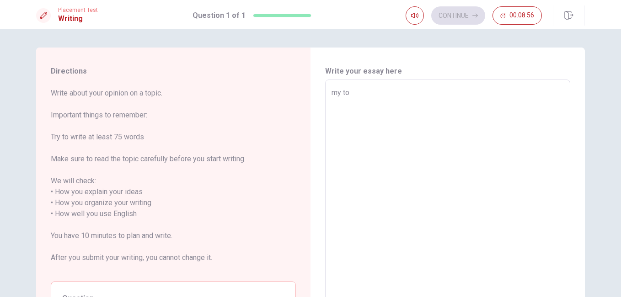
type textarea "x"
type textarea "my top"
type textarea "x"
type textarea "my topi"
type textarea "x"
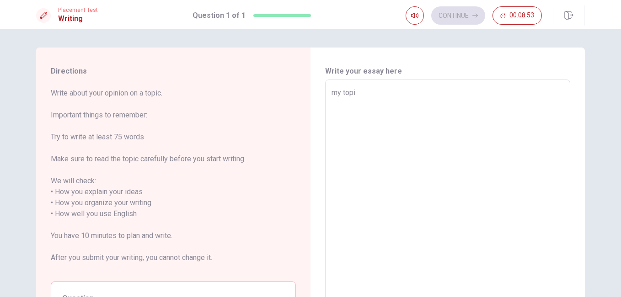
type textarea "my topic"
type textarea "x"
type textarea "my topic"
type textarea "x"
type textarea "my topic t"
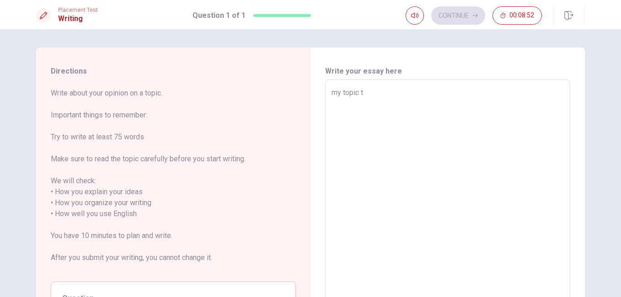
type textarea "x"
type textarea "my topic to"
type textarea "x"
type textarea "my topic to"
type textarea "x"
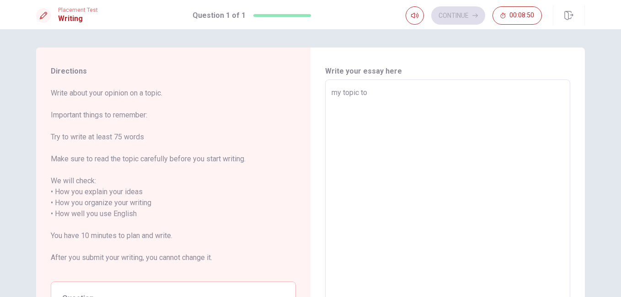
type textarea "my topic to i"
type textarea "x"
type textarea "my topic to im"
type textarea "x"
type textarea "my topic to imm"
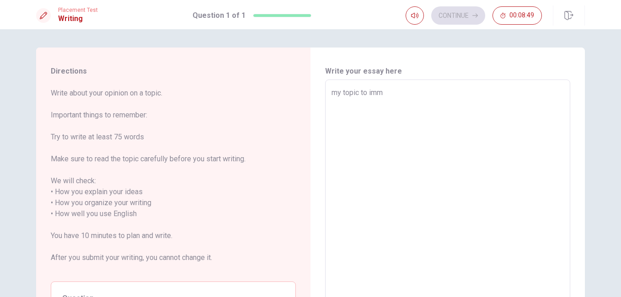
type textarea "x"
type textarea "my topic to immp"
type textarea "x"
type textarea "my topic to immpr"
type textarea "x"
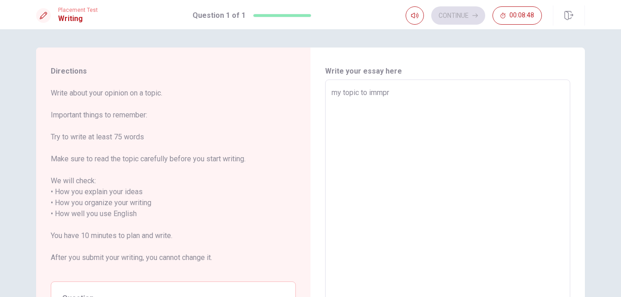
type textarea "my topic to immpro"
type textarea "x"
type textarea "my topic to immprov"
type textarea "x"
type textarea "my topic to immprove"
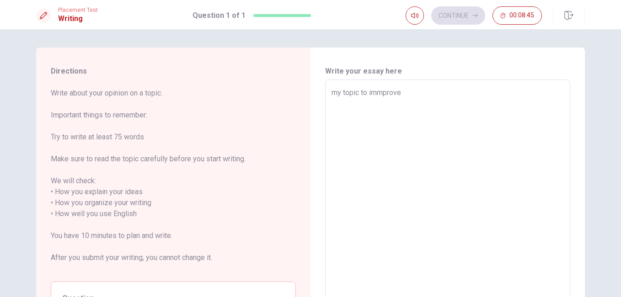
type textarea "x"
type textarea "my topic to immprove"
type textarea "x"
type textarea "my topic to immprove m"
type textarea "x"
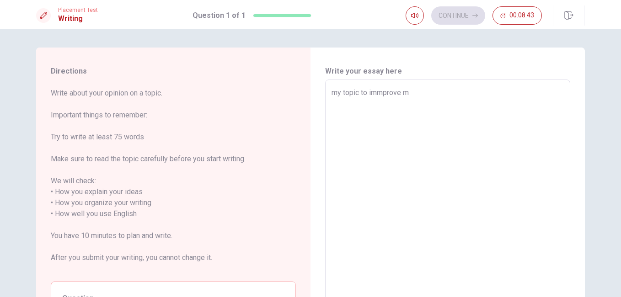
type textarea "my topic to immprove my"
type textarea "x"
type textarea "my topic to immprove my"
type textarea "x"
type textarea "my topic to immprove my e"
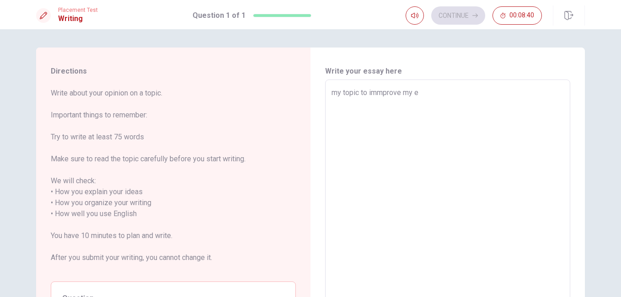
type textarea "x"
type textarea "my topic to immprove my en"
type textarea "x"
type textarea "my topic to immprove my eng"
type textarea "x"
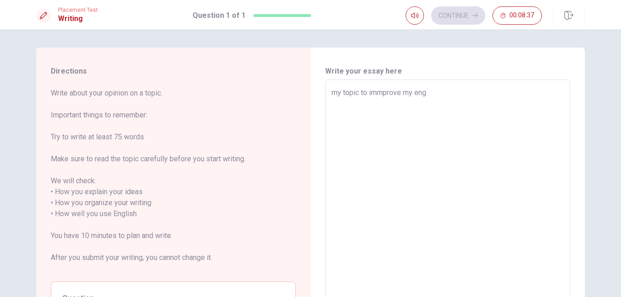
type textarea "my topic to immprove my [PERSON_NAME]"
type textarea "x"
type textarea "my topic to immprove my enghl"
type textarea "x"
type textarea "my topic to immprove my enghli"
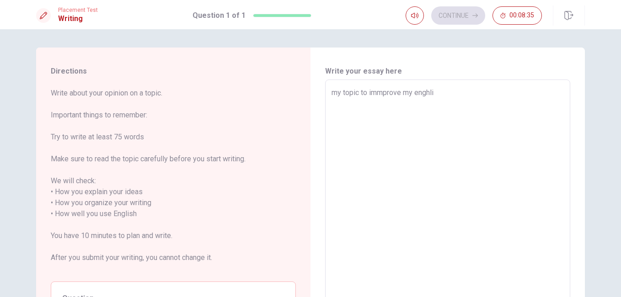
type textarea "x"
type textarea "my topic to immprove my enghlio"
type textarea "x"
type textarea "my topic to immprove my enghlion"
type textarea "x"
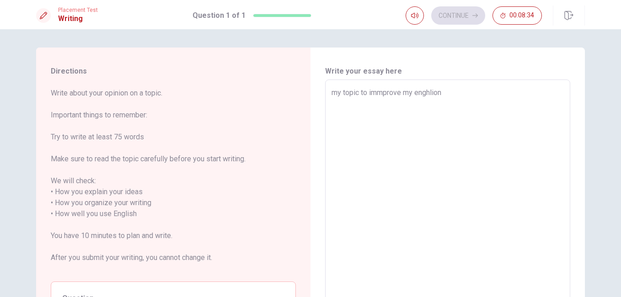
type textarea "my topic to immprove my enghlion"
type textarea "x"
type textarea "my topic to immprove my enghlion"
type textarea "x"
type textarea "my topic to immprove my enghlio"
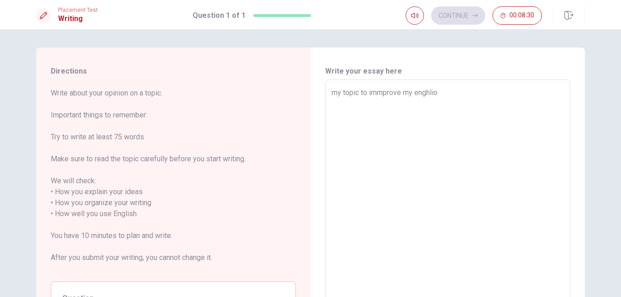
type textarea "x"
type textarea "my topic to immprove my enghli"
type textarea "x"
type textarea "my topic to immprove my enghl"
type textarea "x"
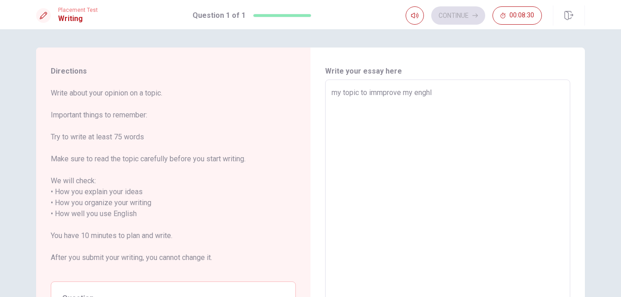
type textarea "my topic to immprove my [PERSON_NAME]"
type textarea "x"
type textarea "my topic to immprove my eng"
type textarea "x"
type textarea "my topic to immprove my en"
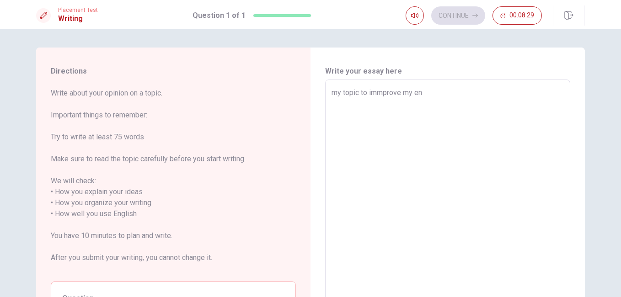
type textarea "x"
type textarea "my topic to immprove my e"
type textarea "x"
type textarea "my topic to immprove my"
type textarea "x"
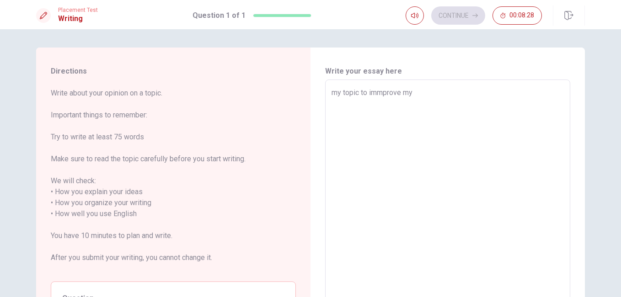
type textarea "my topic to immprove my l"
type textarea "x"
type textarea "my topic to immprove my la"
type textarea "x"
type textarea "my topic to immprove my lan"
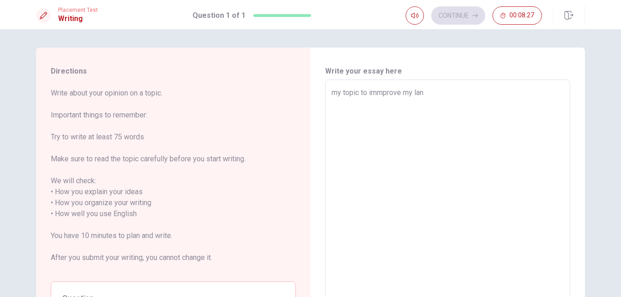
type textarea "x"
type textarea "my topic to immprove my lang"
type textarea "x"
type textarea "my topic to immprove my langh"
type textarea "x"
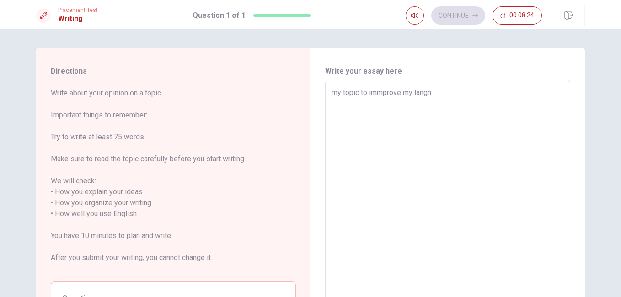
type textarea "my topic to immprove my langho"
type textarea "x"
type textarea "my topic to immprove my langhoi"
type textarea "x"
type textarea "my topic to immprove my langhoin"
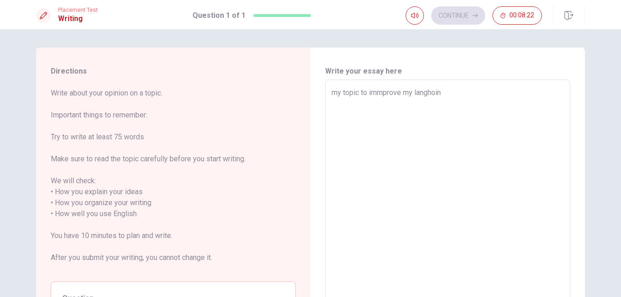
type textarea "x"
type textarea "my topic to immprove my langhoin"
type textarea "x"
type textarea "my topic to immprove my langhoin a"
type textarea "x"
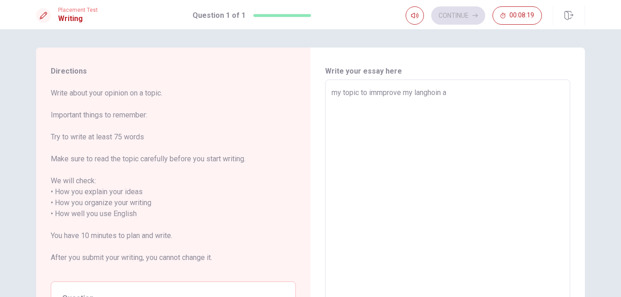
type textarea "my topic to immprove my langhoin an"
type textarea "x"
type textarea "my topic to immprove my langhoin and"
type textarea "x"
type textarea "my topic to immprove my langhoin and"
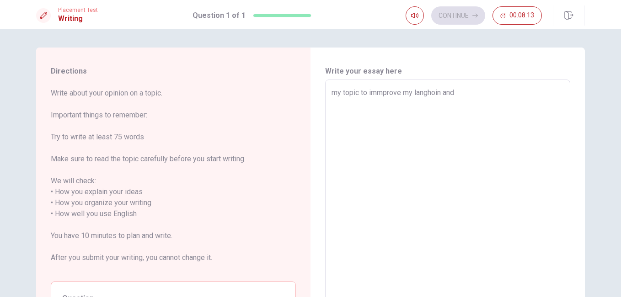
type textarea "x"
type textarea "my topic to immprove my langhoin and r"
type textarea "x"
type textarea "my topic to immprove my langhoin and ra"
type textarea "x"
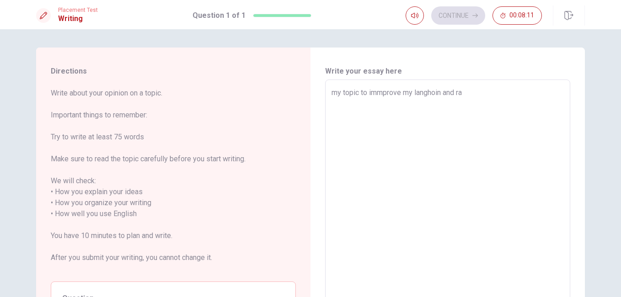
type textarea "my topic to immprove my langhoin and ray"
type textarea "x"
type textarea "my topic to immprove my langhoin and rayt"
type textarea "x"
type textarea "my topic to immprove my langhoin and rayti"
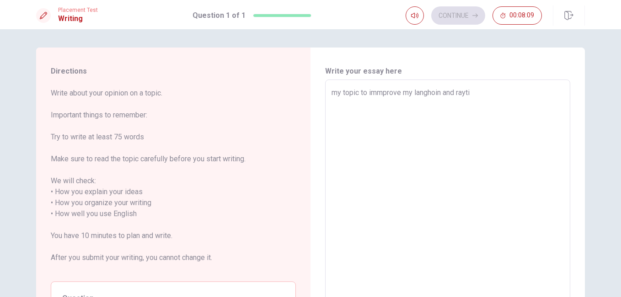
type textarea "x"
type textarea "my topic to immprove my langhoin and rayti"
type textarea "x"
type textarea "my topic to immprove my langhoin and [PERSON_NAME] s"
type textarea "x"
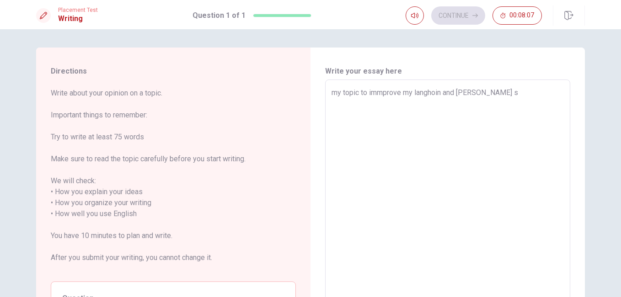
type textarea "my topic to immprove my langhoin and rayti sp"
type textarea "x"
type textarea "my topic to immprove my langhoin and rayti spe"
type textarea "x"
type textarea "my topic to immprove my langhoin and rayti spek"
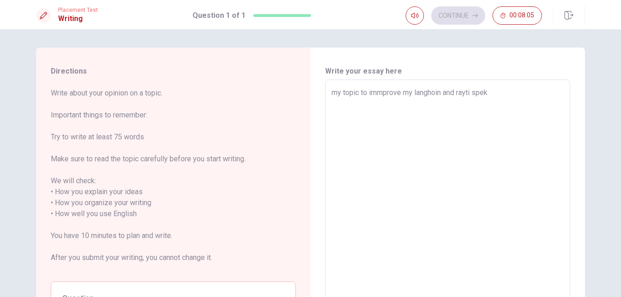
type textarea "x"
type textarea "my topic to immprove my langhoin and rayti speki"
type textarea "x"
type textarea "my topic to immprove my langhoin and rayti spekin"
type textarea "x"
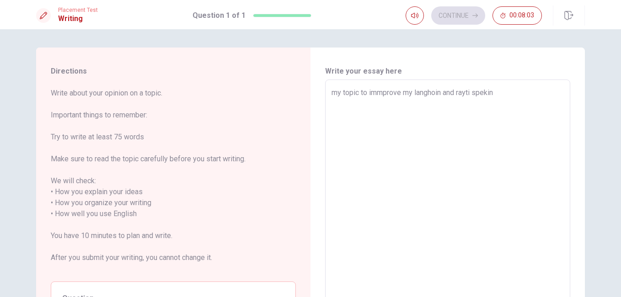
type textarea "my topic to immprove my langhoin and rayti speking"
type textarea "x"
type textarea "my topic to immprove my langhoin and rayti speking"
type textarea "x"
type textarea "my topic to immprove my langhoin and rayti speking"
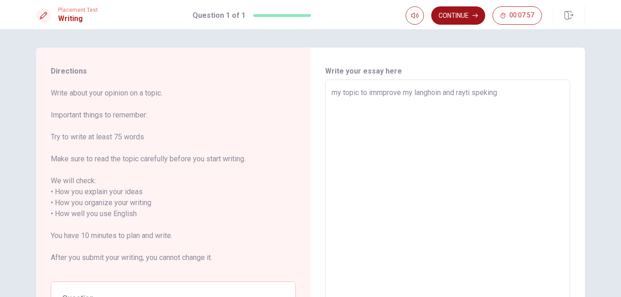
click at [453, 14] on button "Continue" at bounding box center [458, 15] width 54 height 18
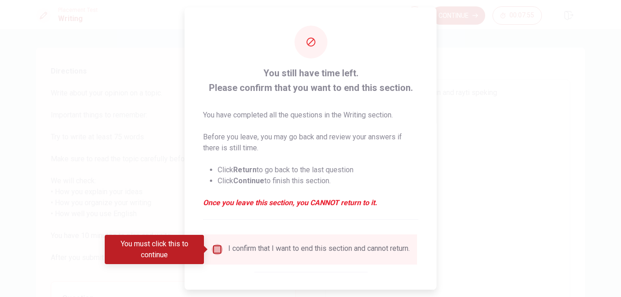
click at [218, 247] on input "You must click this to continue" at bounding box center [217, 249] width 11 height 11
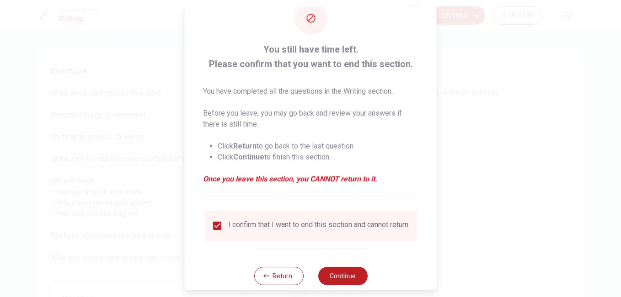
scroll to position [44, 0]
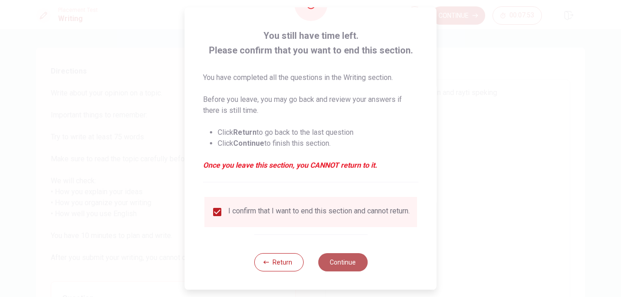
click at [338, 263] on button "Continue" at bounding box center [342, 262] width 49 height 18
type textarea "x"
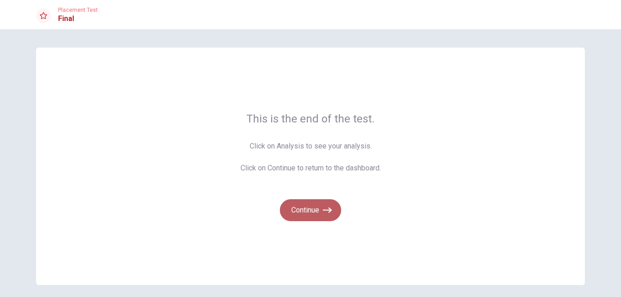
click at [299, 210] on button "Continue" at bounding box center [310, 210] width 61 height 22
